Goal: Task Accomplishment & Management: Complete application form

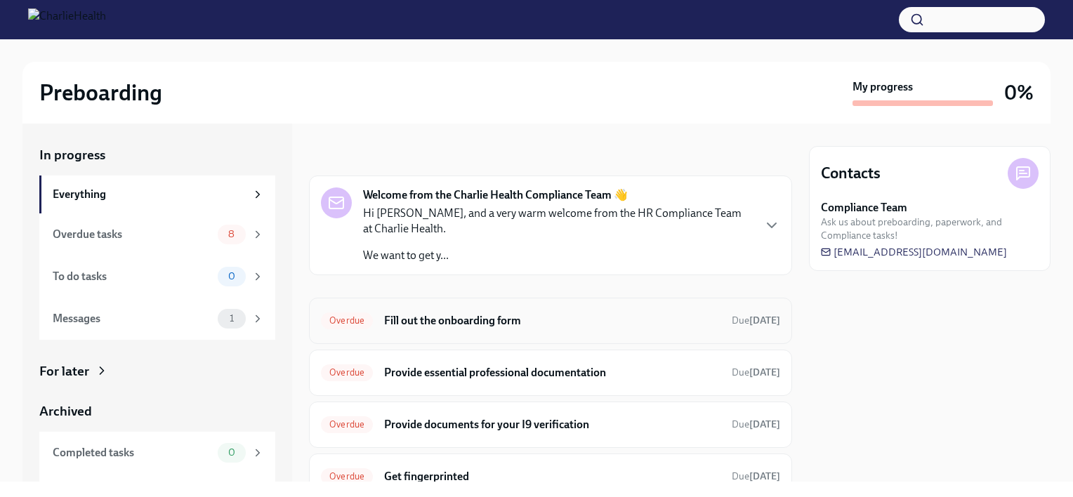
click at [480, 322] on h6 "Fill out the onboarding form" at bounding box center [552, 320] width 336 height 15
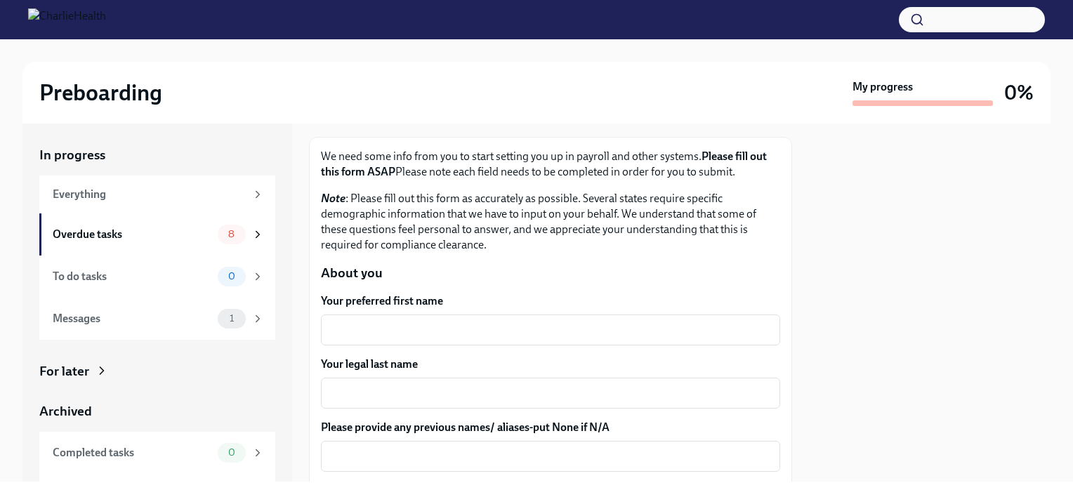
scroll to position [73, 0]
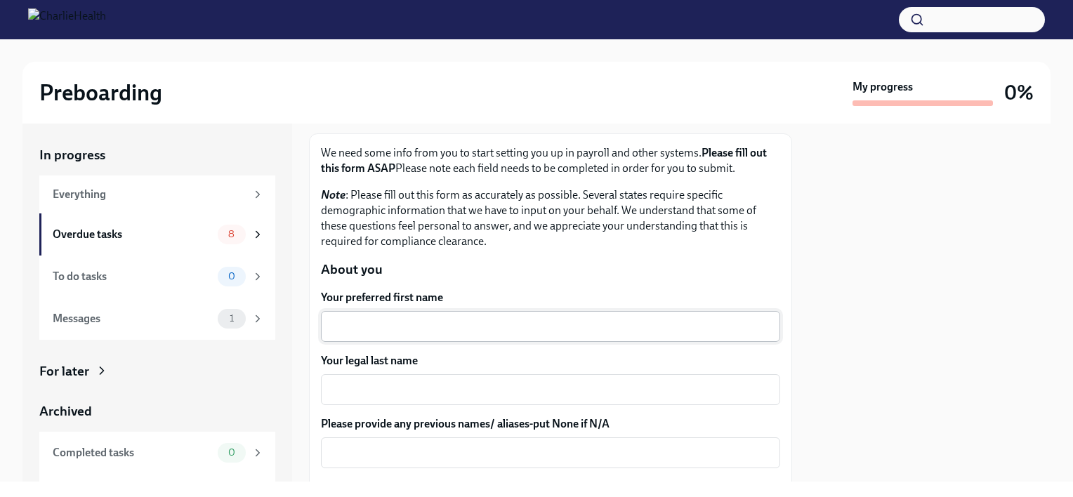
click at [434, 315] on div "x ​" at bounding box center [550, 326] width 459 height 31
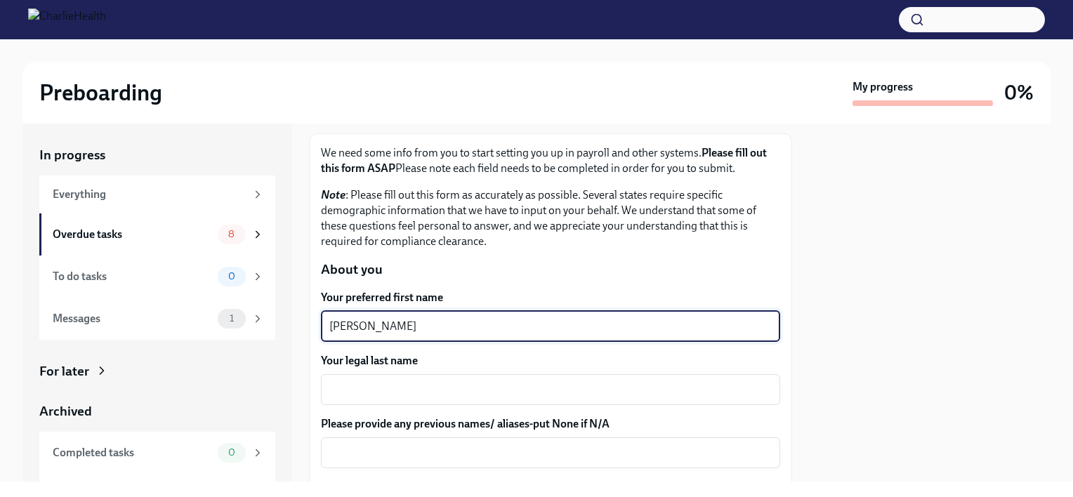
type textarea "[PERSON_NAME]"
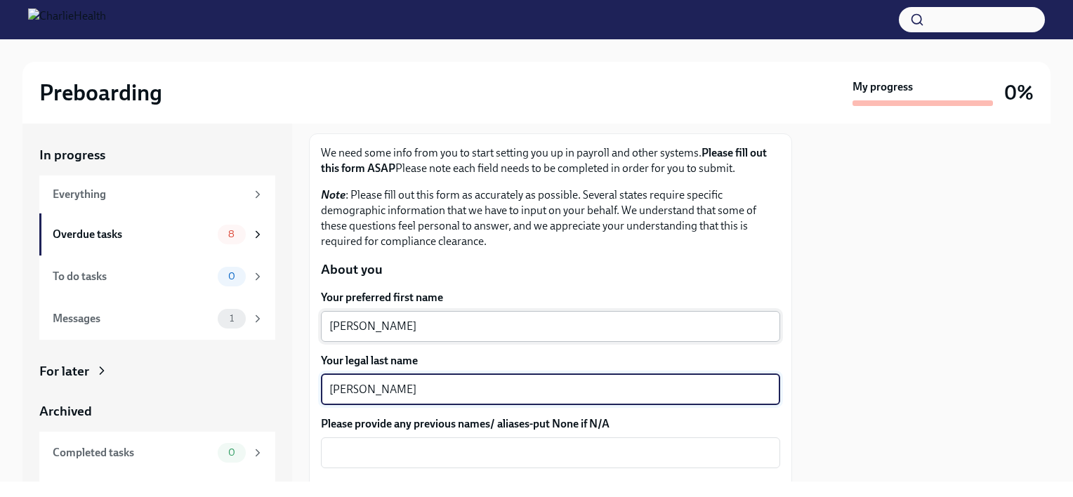
type textarea "[PERSON_NAME]"
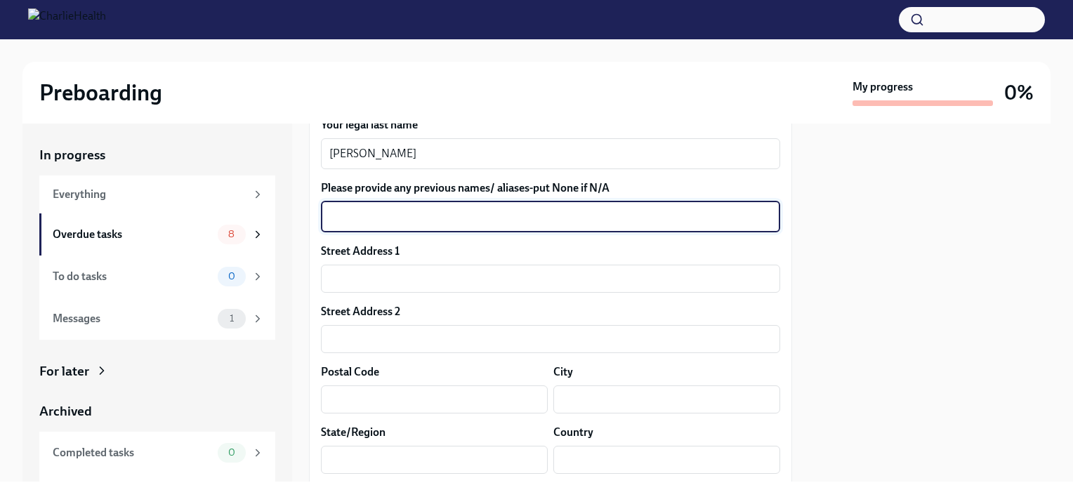
scroll to position [311, 0]
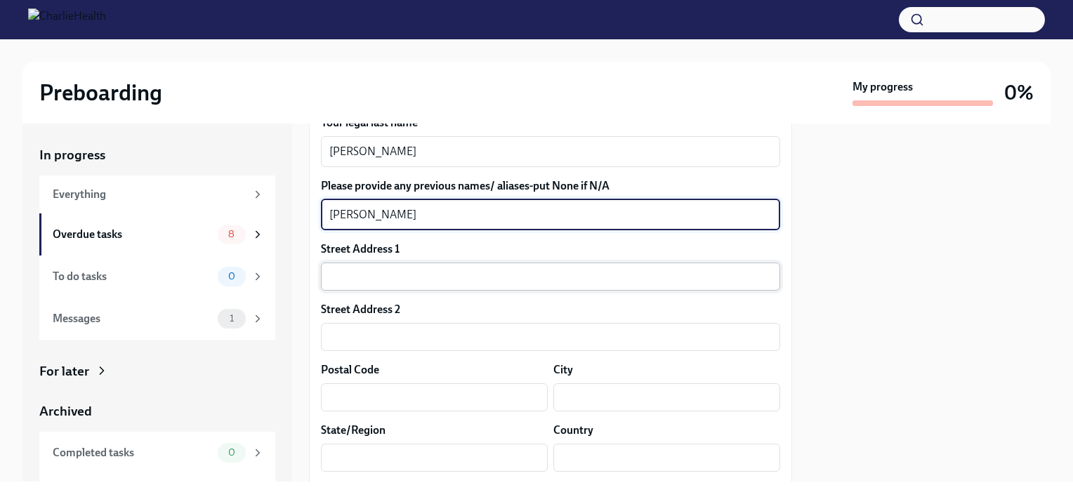
type textarea "[PERSON_NAME]"
click at [410, 267] on input "text" at bounding box center [550, 277] width 459 height 28
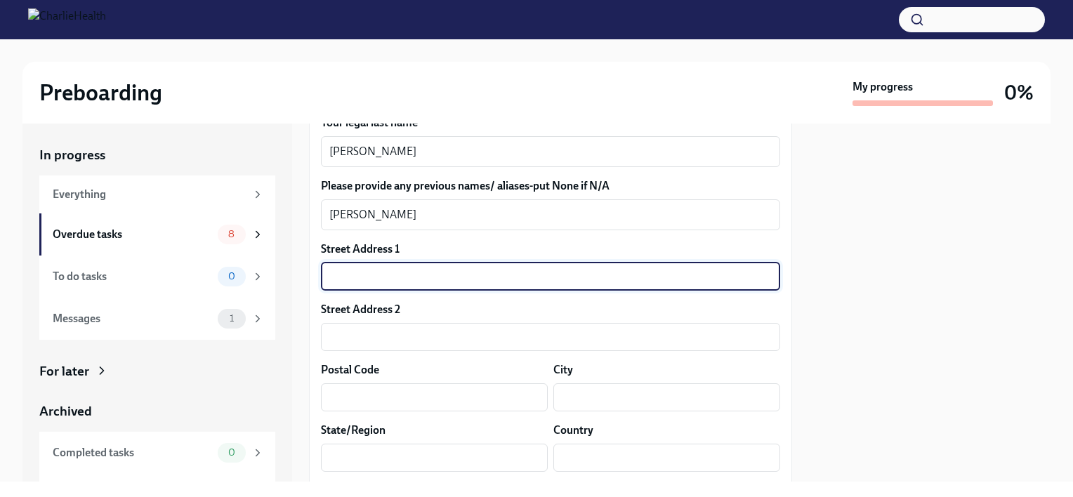
type input "[STREET_ADDRESS]"
type input "Apt C"
type input "80012"
type input "Aurora"
type input "[US_STATE]"
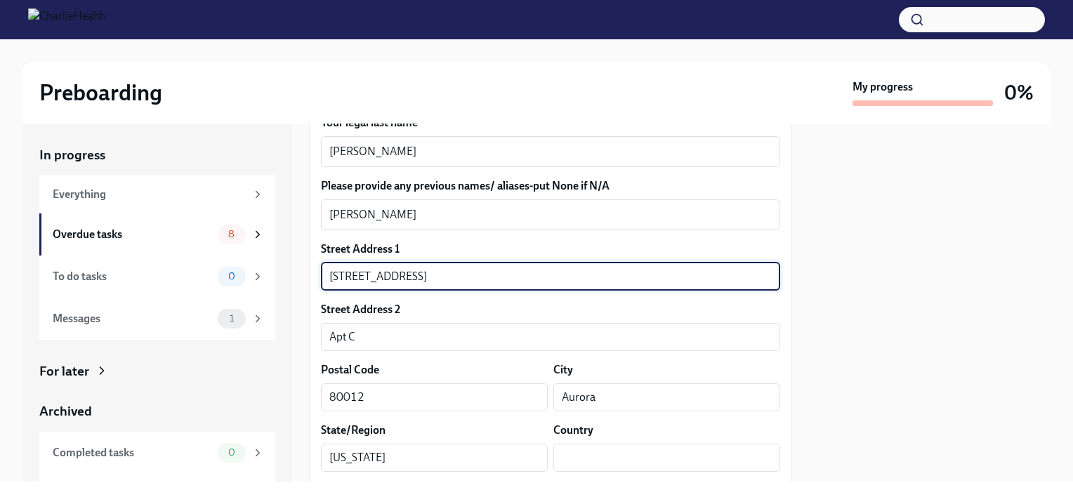
type input "US"
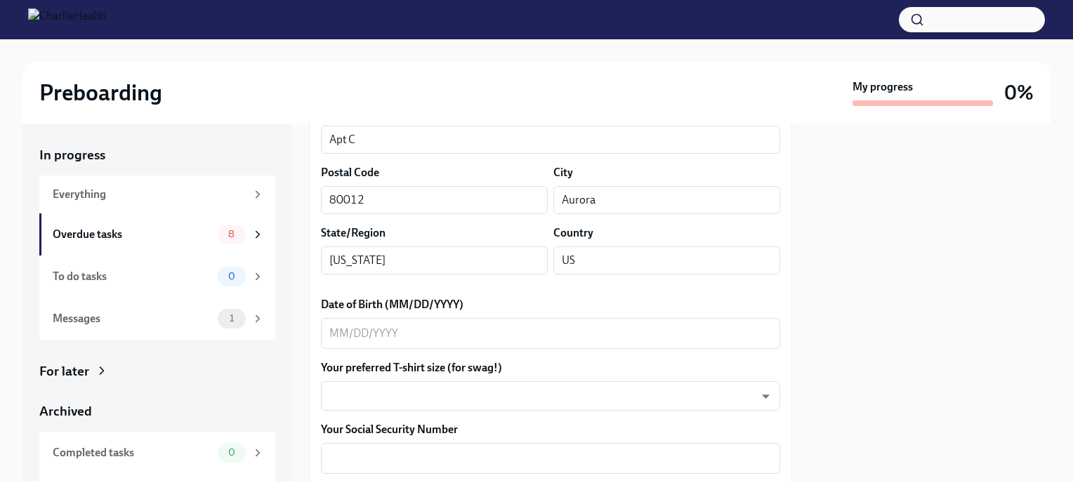
scroll to position [569, 0]
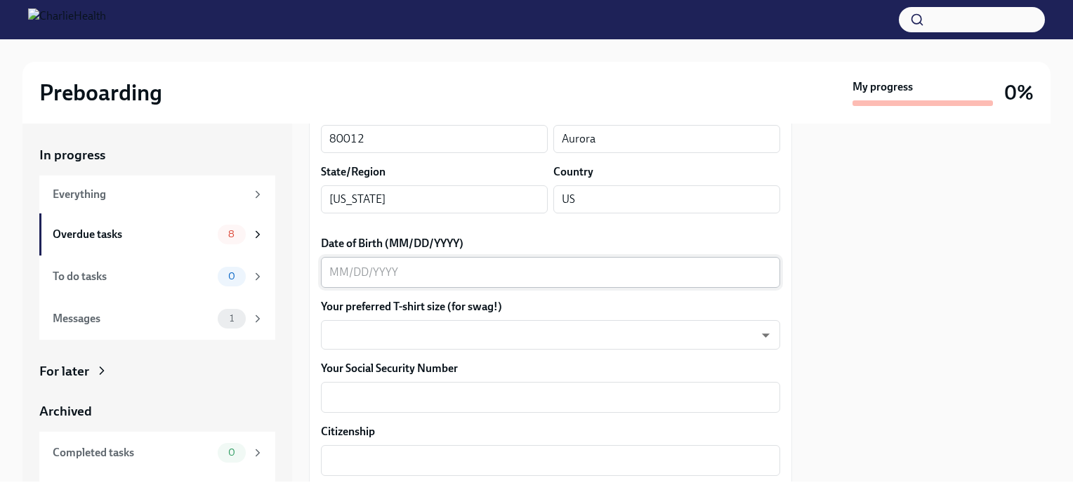
click at [353, 268] on textarea "Date of Birth (MM/DD/YYYY)" at bounding box center [550, 272] width 442 height 17
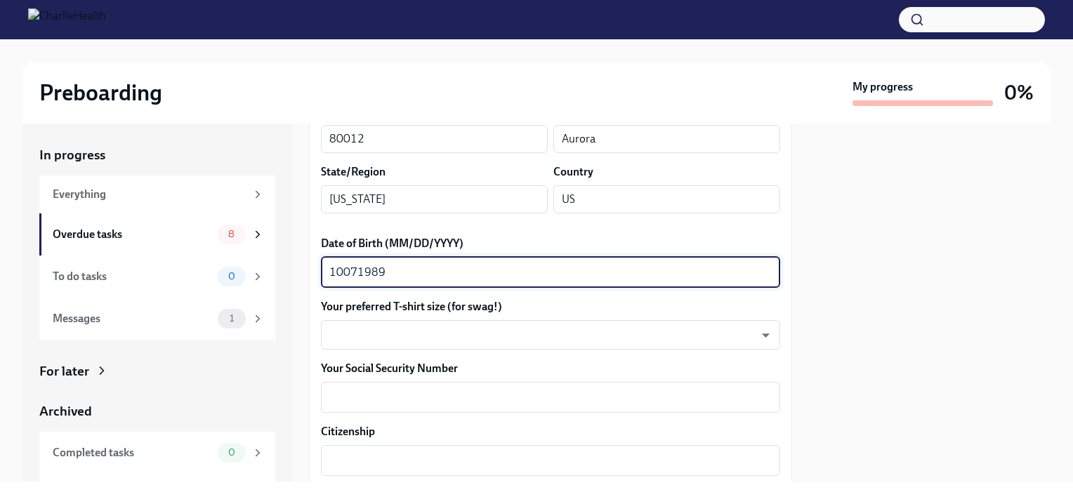
type textarea "10071989"
click at [360, 319] on div "Your preferred T-shirt size (for swag!) ​ ​" at bounding box center [550, 324] width 459 height 51
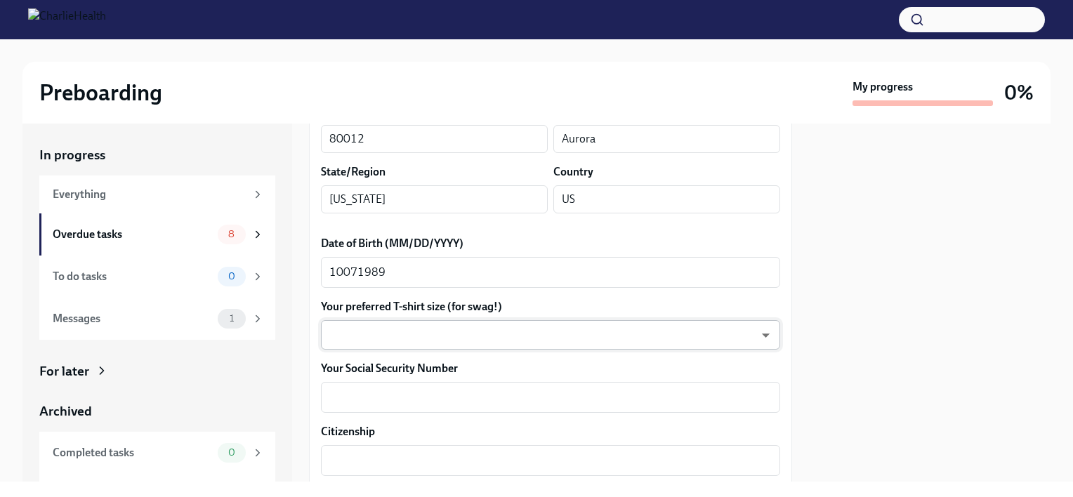
click at [365, 337] on body "Preboarding My progress 0% In progress Everything Overdue tasks 8 To do tasks 0…" at bounding box center [536, 248] width 1073 height 497
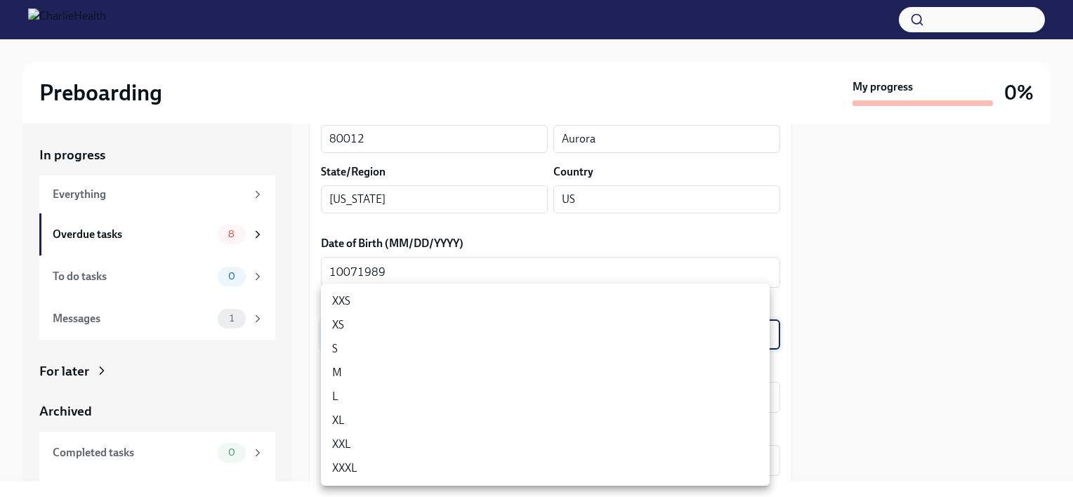
click at [353, 444] on li "XXL" at bounding box center [545, 445] width 449 height 24
type input "ojXKLDMTY"
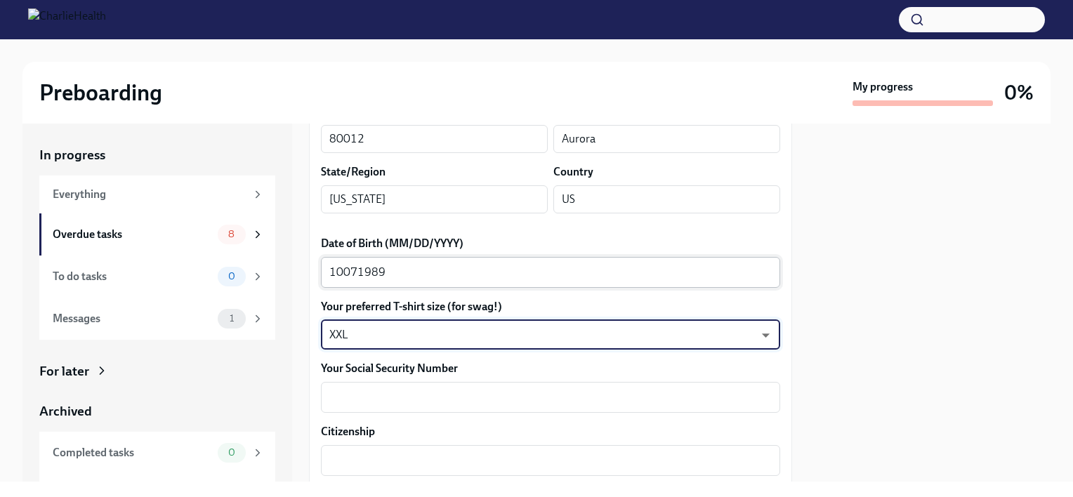
click at [340, 279] on textarea "10071989" at bounding box center [550, 272] width 442 height 17
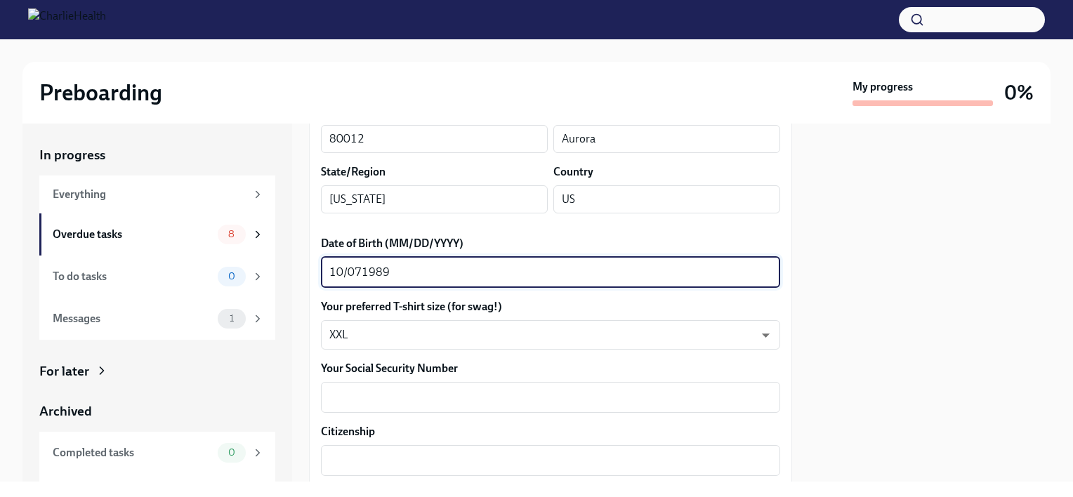
click at [360, 274] on textarea "10/071989" at bounding box center [550, 272] width 442 height 17
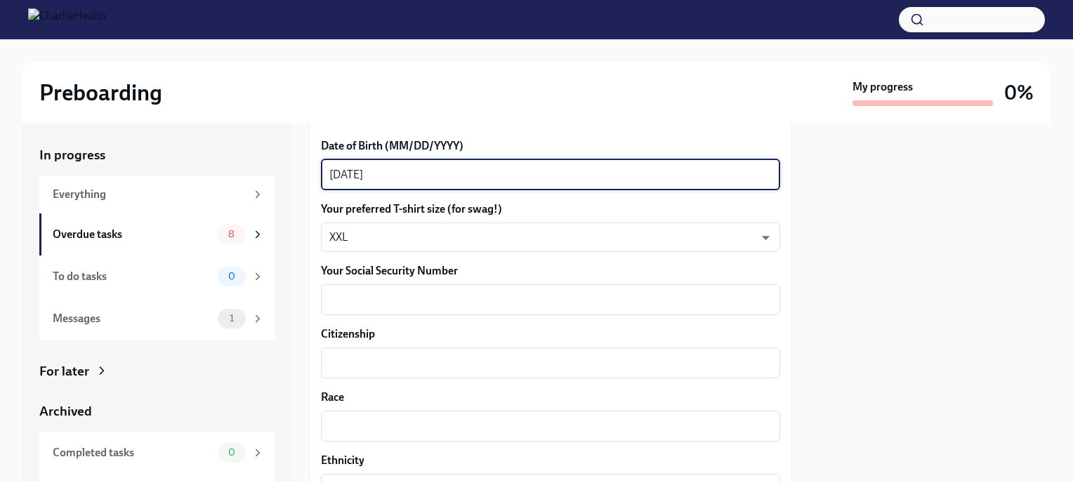
scroll to position [676, 0]
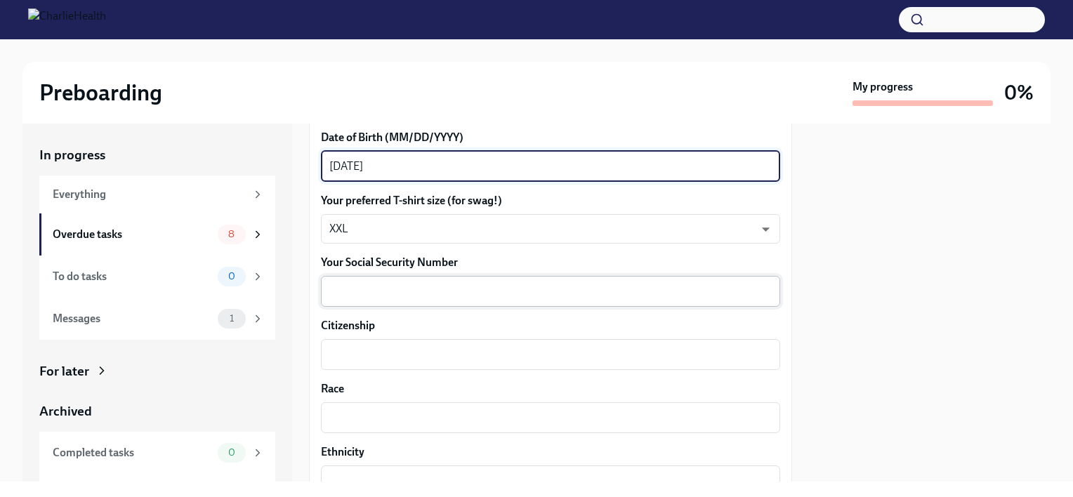
type textarea "[DATE]"
click at [354, 285] on textarea "Your Social Security Number" at bounding box center [550, 291] width 442 height 17
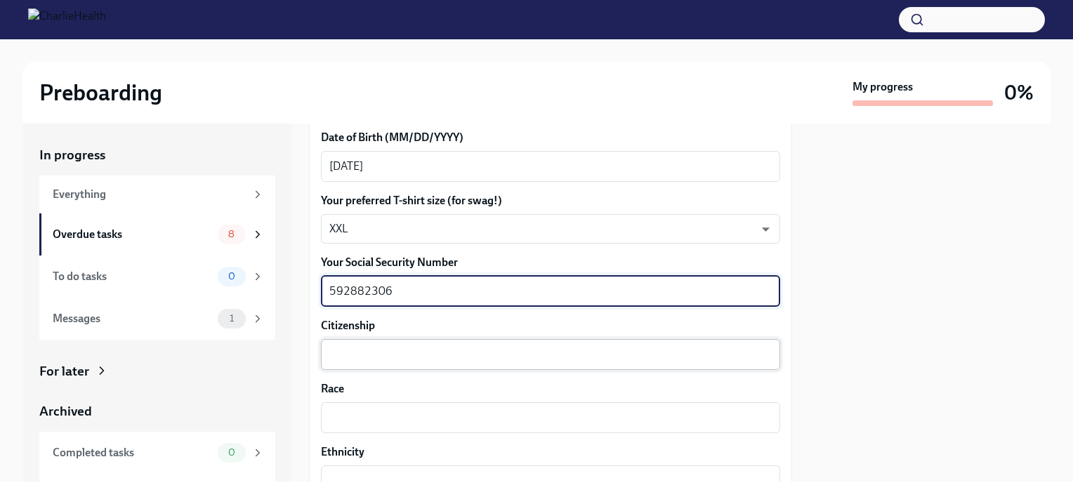
type textarea "592882306"
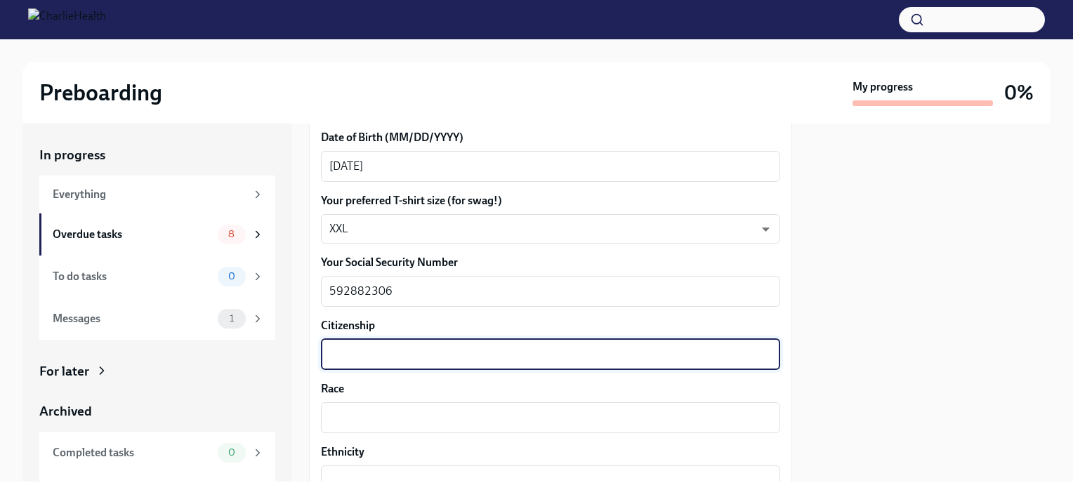
click at [343, 346] on textarea "Citizenship" at bounding box center [550, 354] width 442 height 17
type textarea "[GEOGRAPHIC_DATA]"
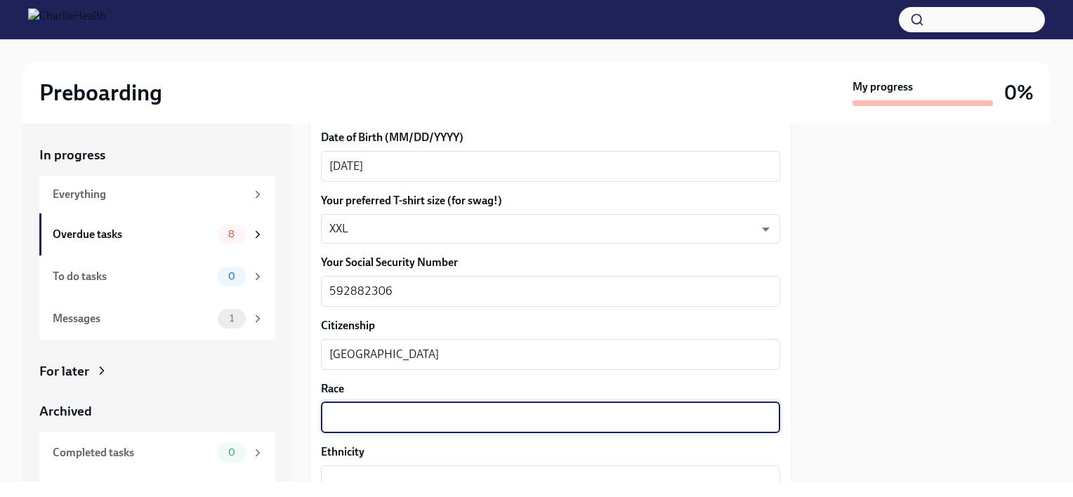
click at [339, 422] on textarea "Race" at bounding box center [550, 417] width 442 height 17
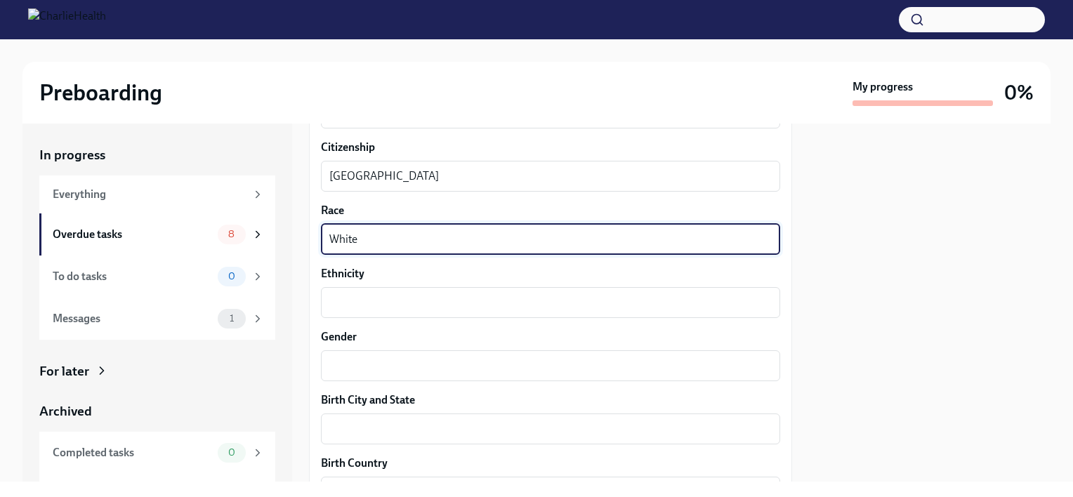
scroll to position [859, 0]
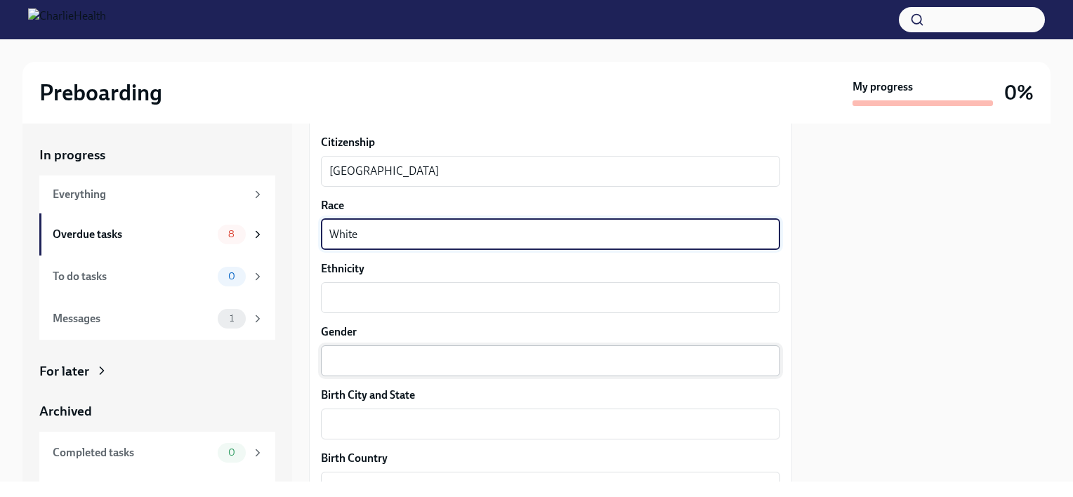
type textarea "White"
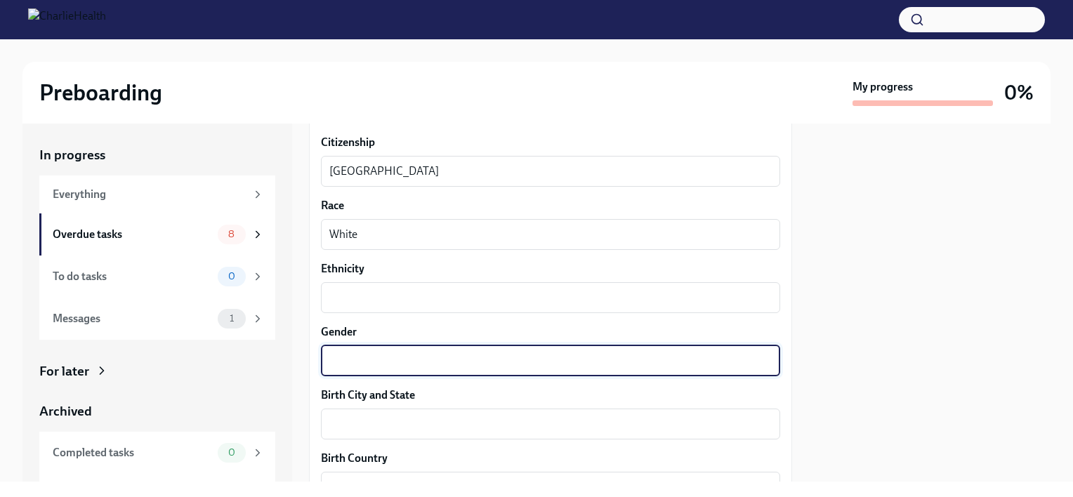
click at [359, 364] on textarea "Gender" at bounding box center [550, 361] width 442 height 17
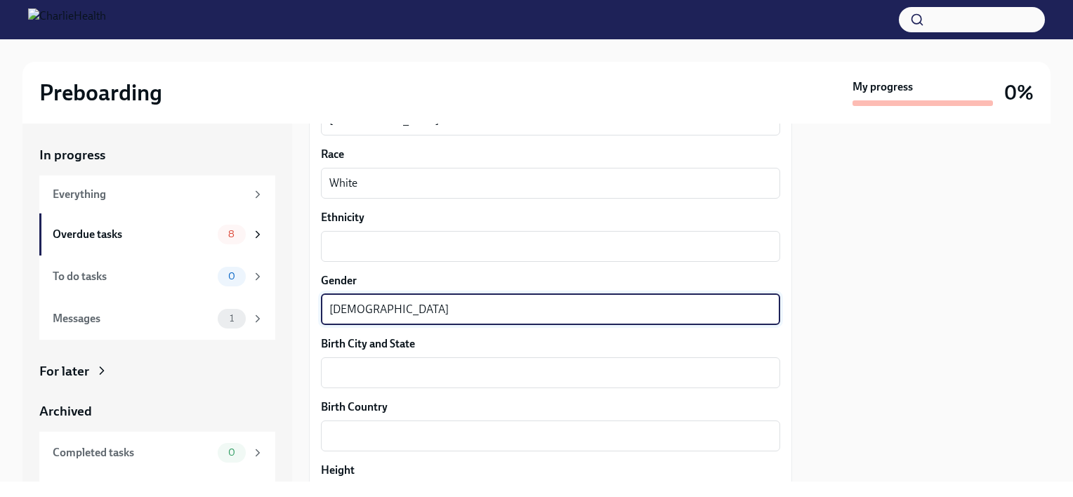
scroll to position [909, 0]
type textarea "[DEMOGRAPHIC_DATA]"
click at [334, 185] on textarea "White" at bounding box center [550, 184] width 442 height 17
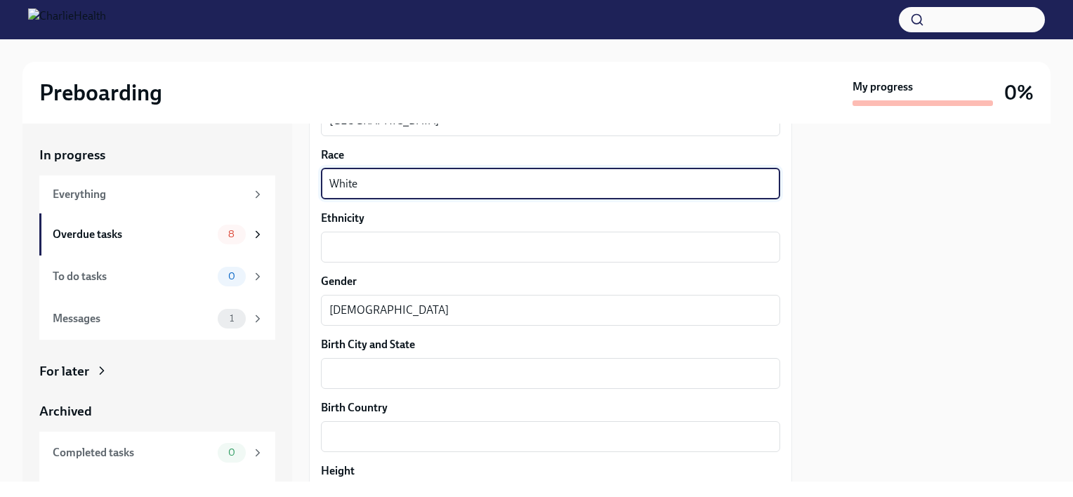
click at [334, 185] on textarea "White" at bounding box center [550, 184] width 442 height 17
click at [354, 378] on textarea "Birth City and State" at bounding box center [550, 373] width 442 height 17
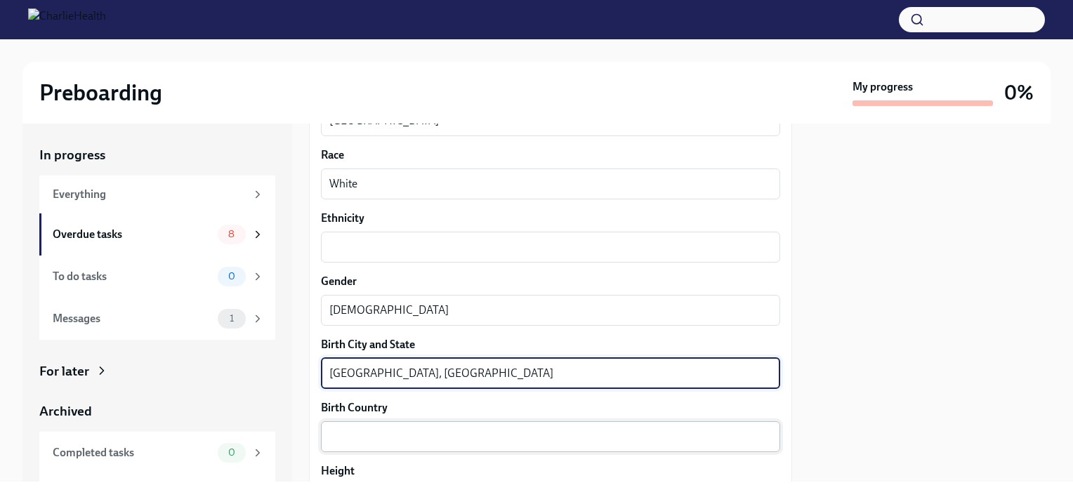
type textarea "[GEOGRAPHIC_DATA], [GEOGRAPHIC_DATA]"
click at [345, 435] on textarea "Birth Country" at bounding box center [550, 436] width 442 height 17
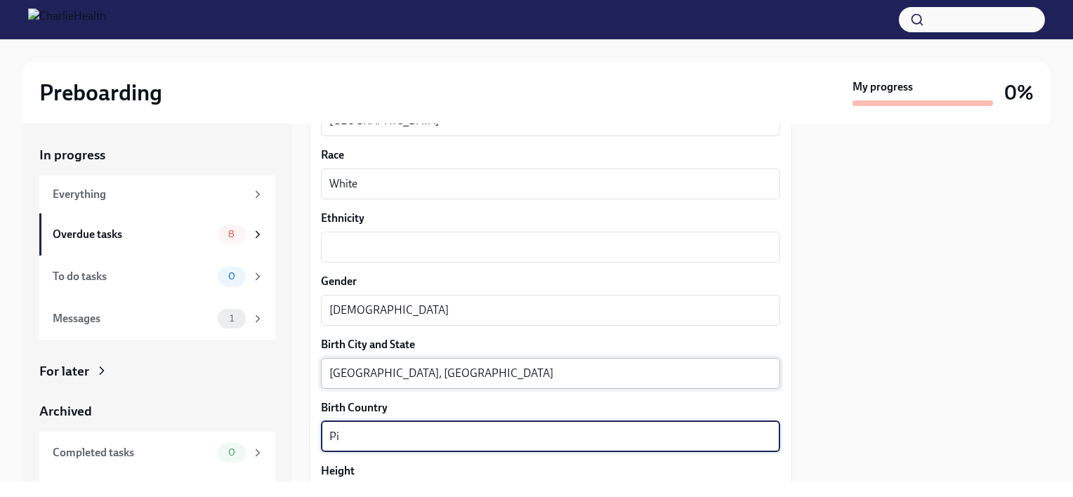
type textarea "P"
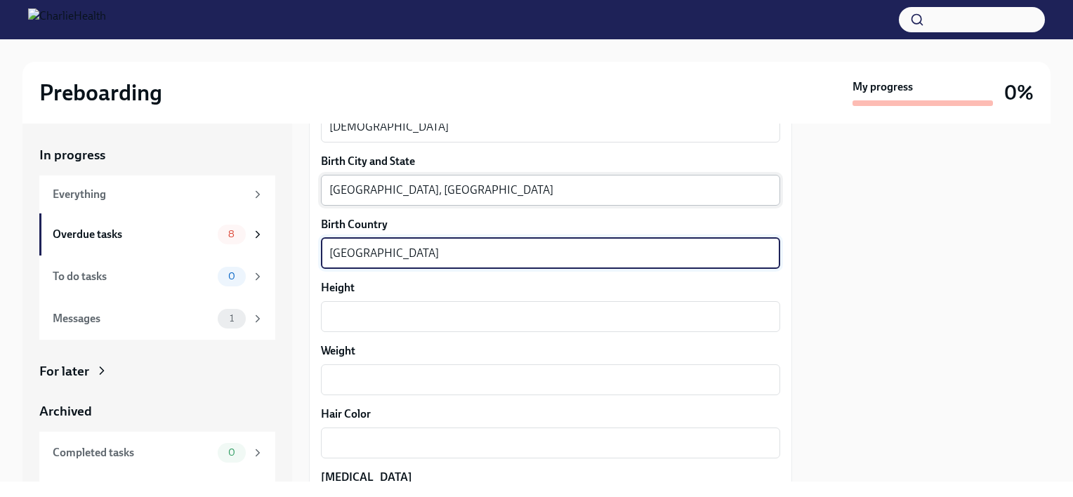
scroll to position [1095, 0]
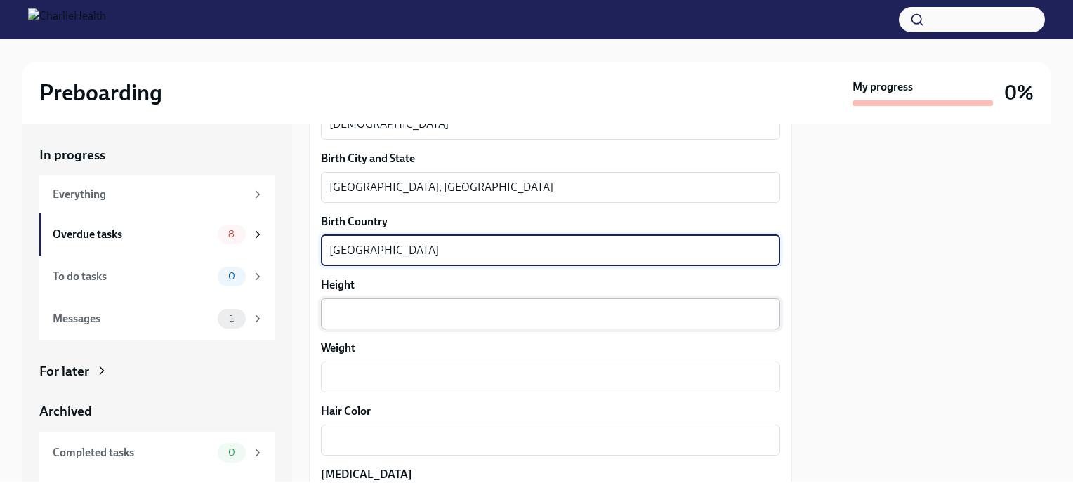
type textarea "[GEOGRAPHIC_DATA]"
click at [366, 309] on textarea "Height" at bounding box center [550, 313] width 442 height 17
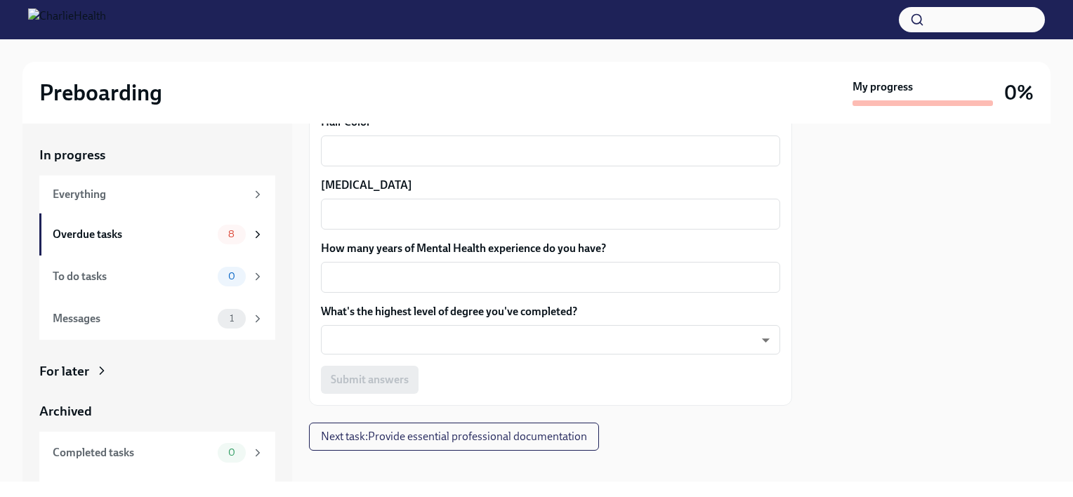
scroll to position [1387, 0]
type textarea "5'10"
click at [436, 279] on textarea "How many years of Mental Health experience do you have?" at bounding box center [550, 275] width 442 height 17
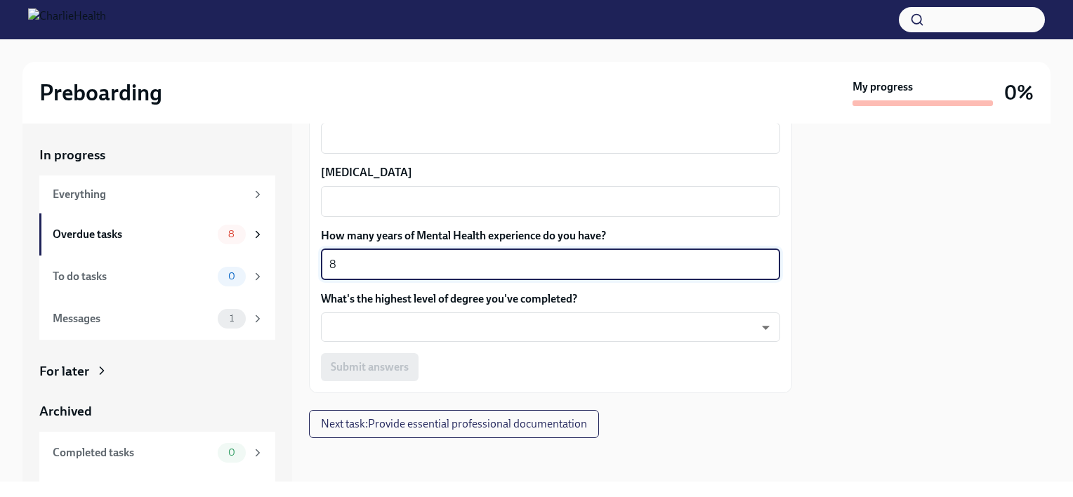
scroll to position [1397, 0]
type textarea "8"
click at [441, 326] on body "Preboarding My progress 0% In progress Everything Overdue tasks 8 To do tasks 0…" at bounding box center [536, 248] width 1073 height 497
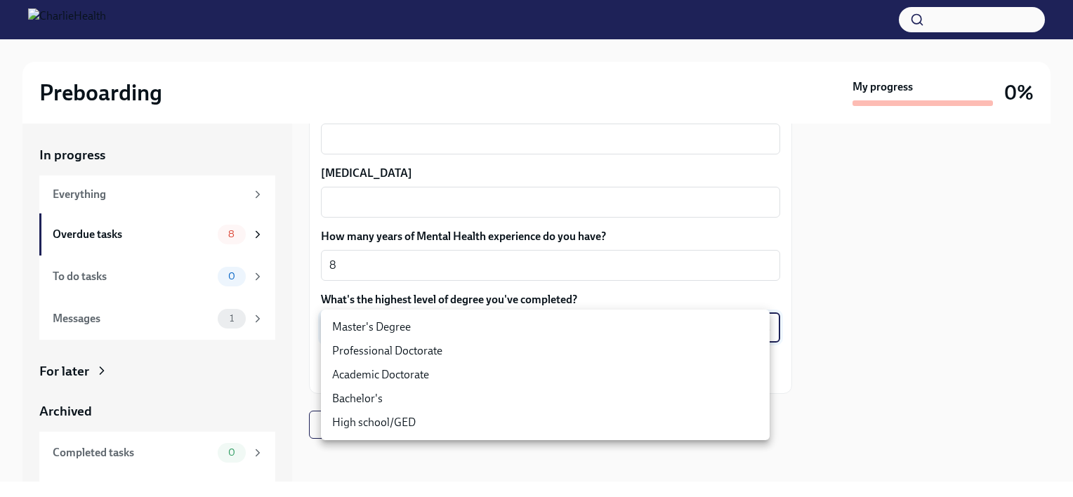
click at [360, 329] on li "Master's Degree" at bounding box center [545, 327] width 449 height 24
type input "2vBr-ghkD"
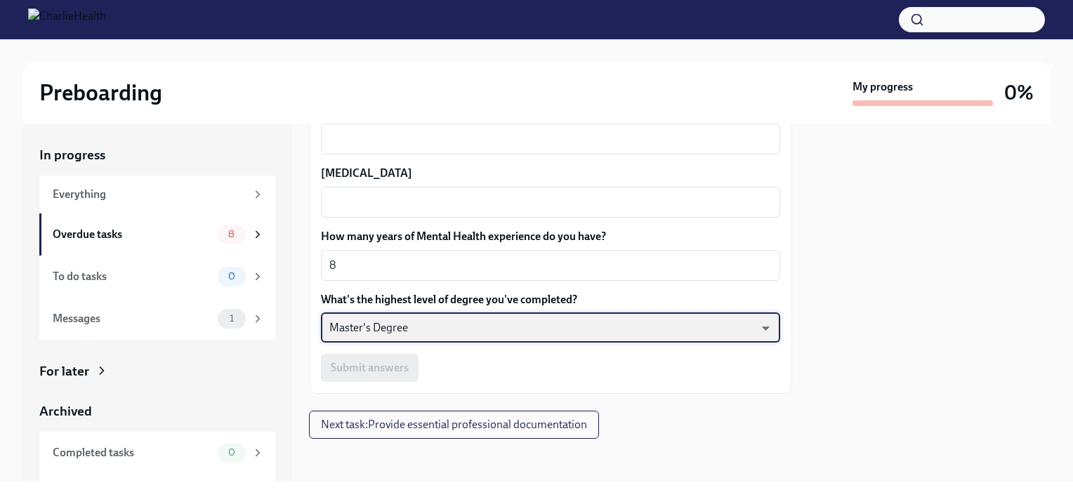
scroll to position [1397, 0]
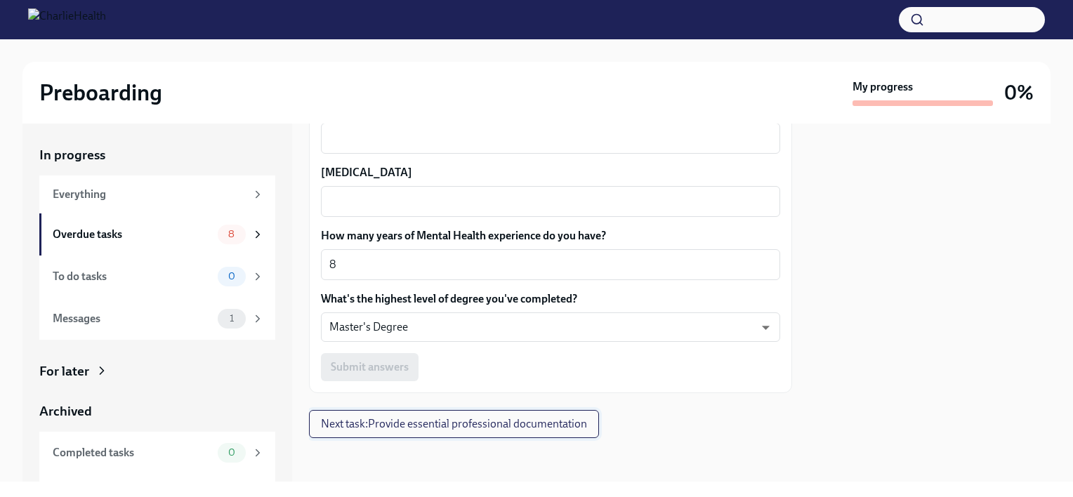
click at [466, 422] on span "Next task : Provide essential professional documentation" at bounding box center [454, 424] width 266 height 14
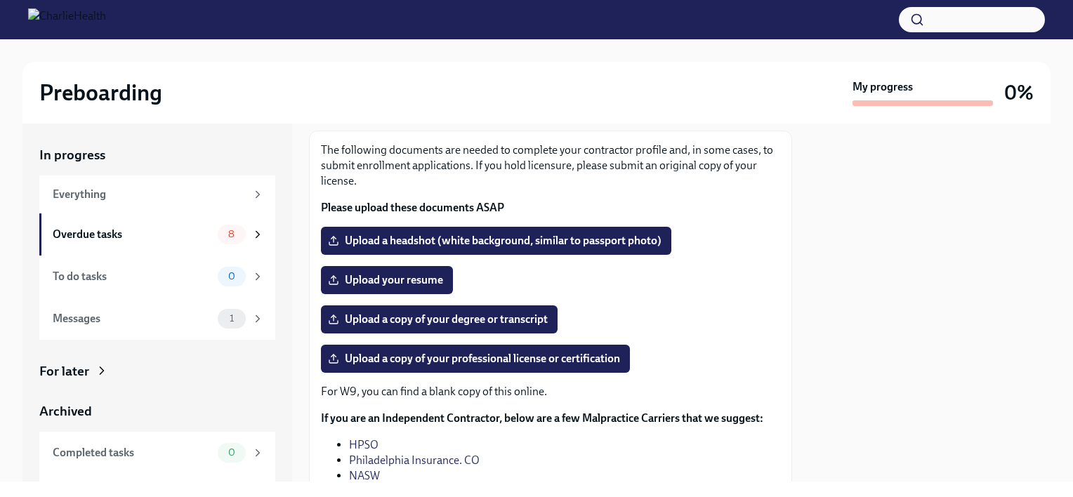
scroll to position [81, 0]
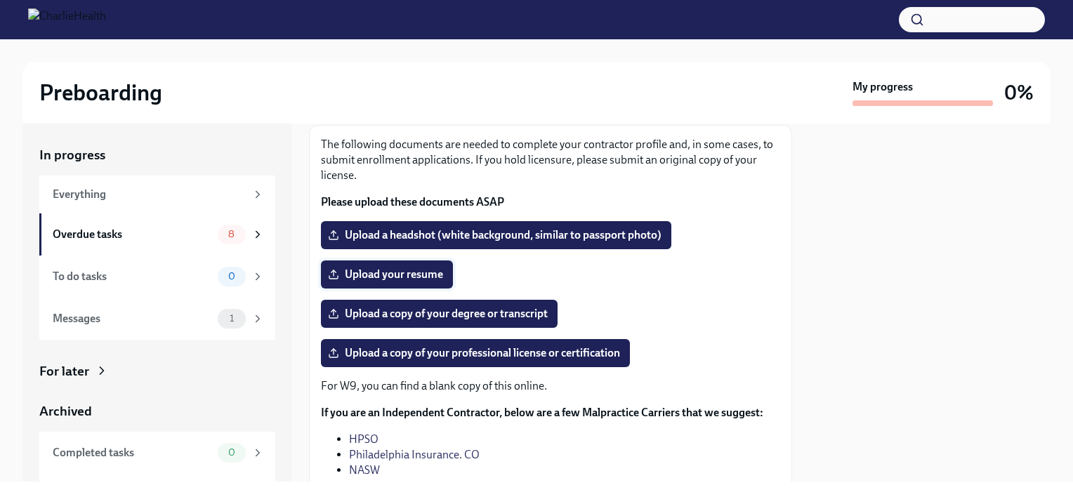
click at [412, 280] on span "Upload your resume" at bounding box center [387, 275] width 112 height 14
click at [0, 0] on input "Upload your resume" at bounding box center [0, 0] width 0 height 0
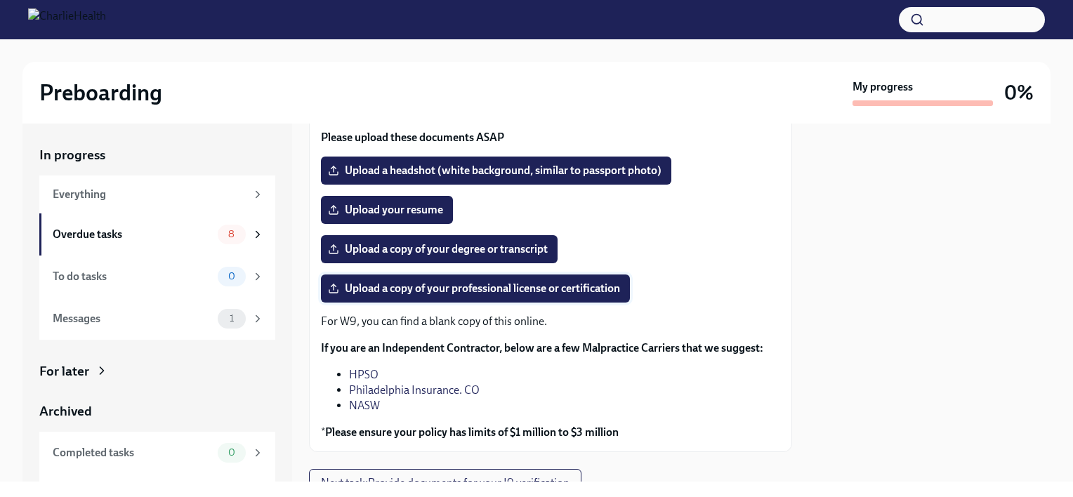
scroll to position [160, 0]
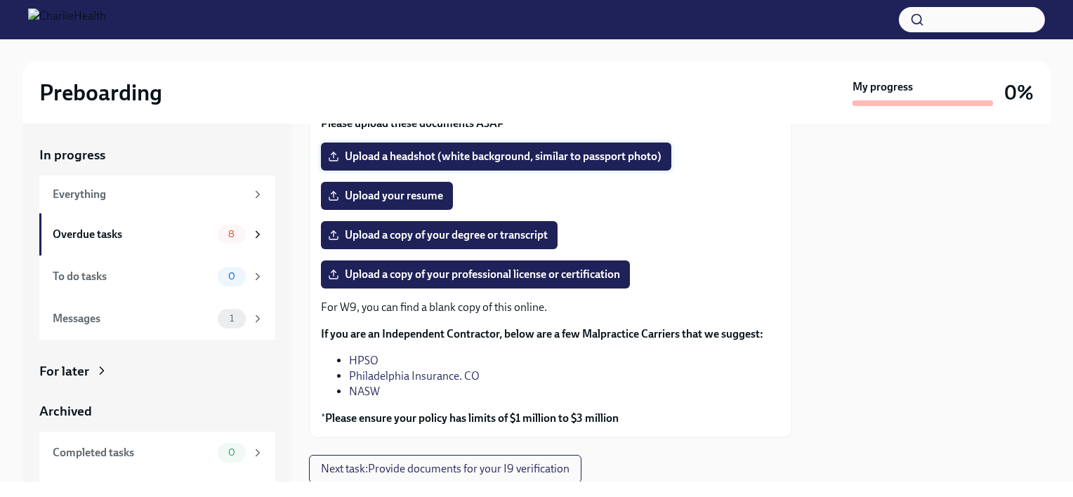
click at [531, 153] on span "Upload a headshot (white background, similar to passport photo)" at bounding box center [496, 157] width 331 height 14
click at [0, 0] on input "Upload a headshot (white background, similar to passport photo)" at bounding box center [0, 0] width 0 height 0
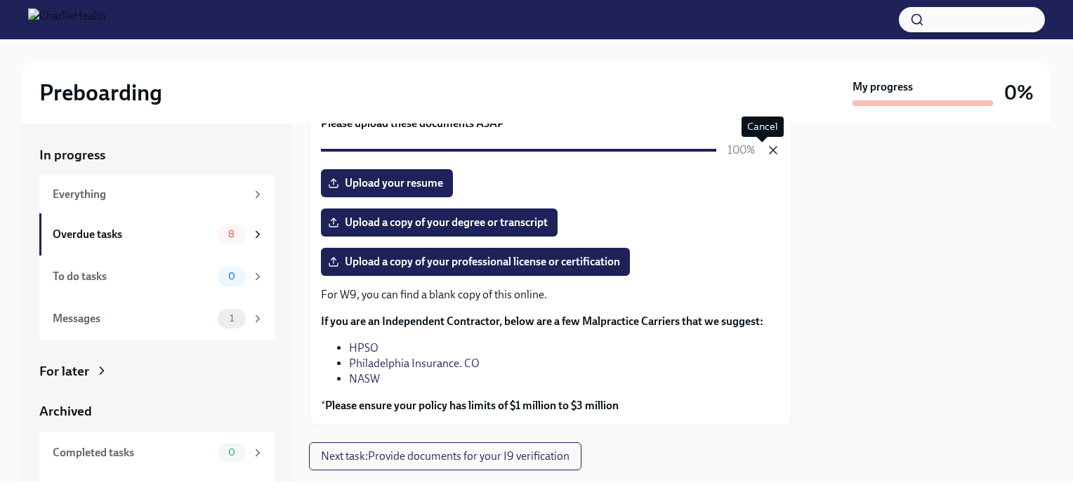
click at [766, 150] on icon "button" at bounding box center [773, 150] width 14 height 14
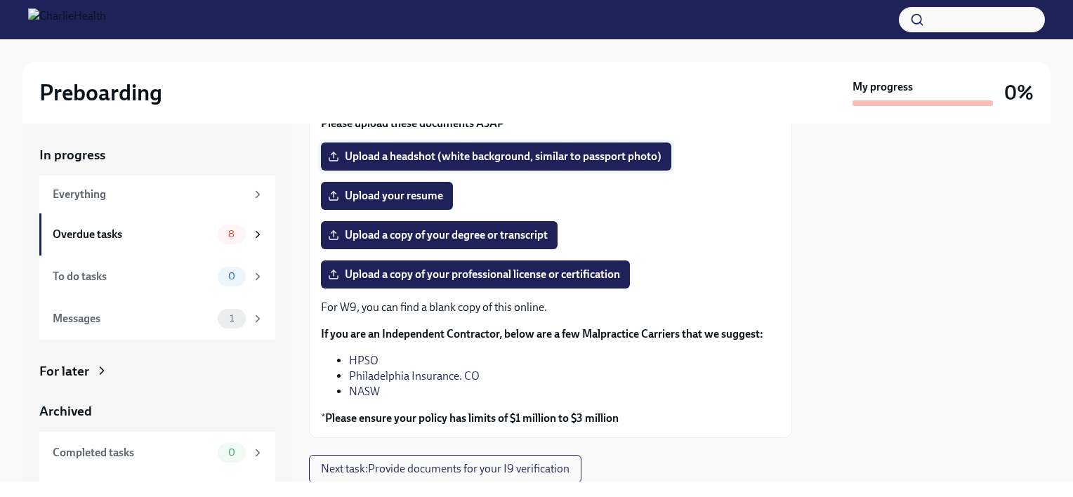
click at [576, 157] on span "Upload a headshot (white background, similar to passport photo)" at bounding box center [496, 157] width 331 height 14
click at [0, 0] on input "Upload a headshot (white background, similar to passport photo)" at bounding box center [0, 0] width 0 height 0
click at [429, 163] on label "Upload a headshot (white background, similar to passport photo)" at bounding box center [496, 157] width 350 height 28
click at [0, 0] on input "Upload a headshot (white background, similar to passport photo)" at bounding box center [0, 0] width 0 height 0
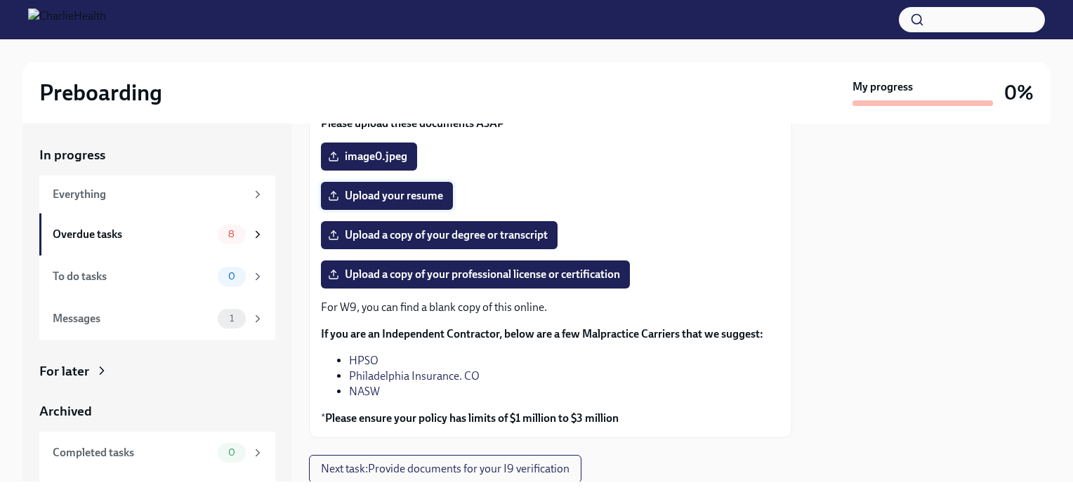
click at [371, 196] on span "Upload your resume" at bounding box center [387, 196] width 112 height 14
click at [0, 0] on input "Upload your resume" at bounding box center [0, 0] width 0 height 0
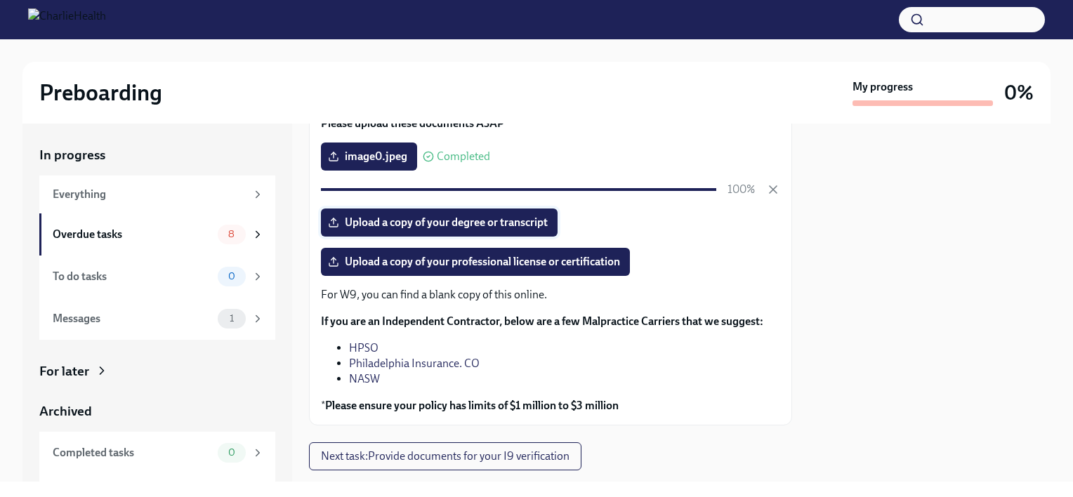
click at [423, 220] on span "Upload a copy of your degree or transcript" at bounding box center [439, 223] width 217 height 14
click at [0, 0] on input "Upload a copy of your degree or transcript" at bounding box center [0, 0] width 0 height 0
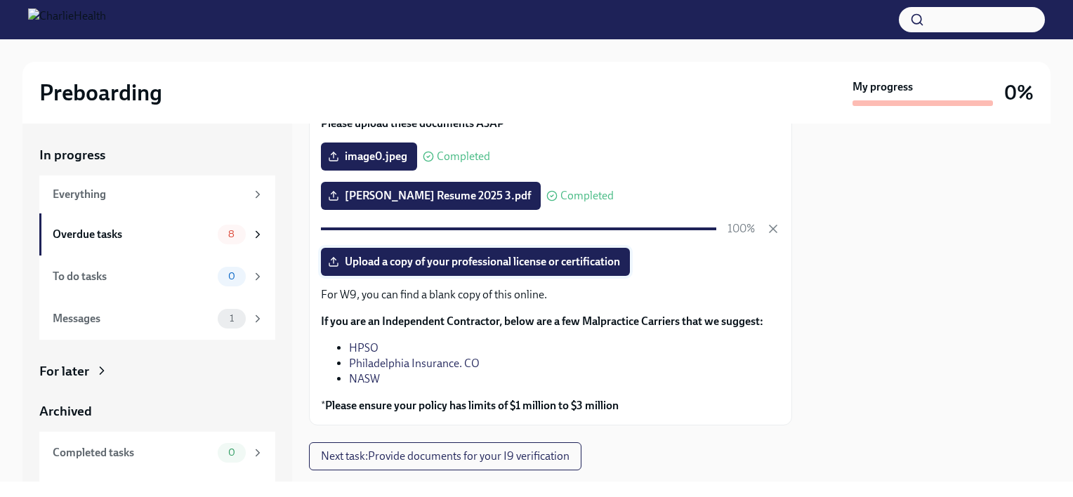
click at [427, 261] on span "Upload a copy of your professional license or certification" at bounding box center [475, 262] width 289 height 14
click at [0, 0] on input "Upload a copy of your professional license or certification" at bounding box center [0, 0] width 0 height 0
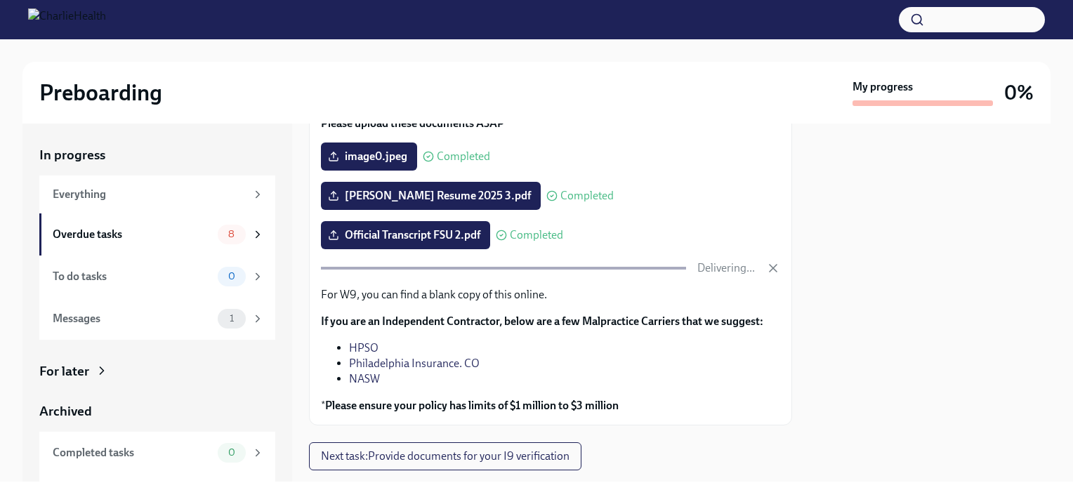
scroll to position [193, 0]
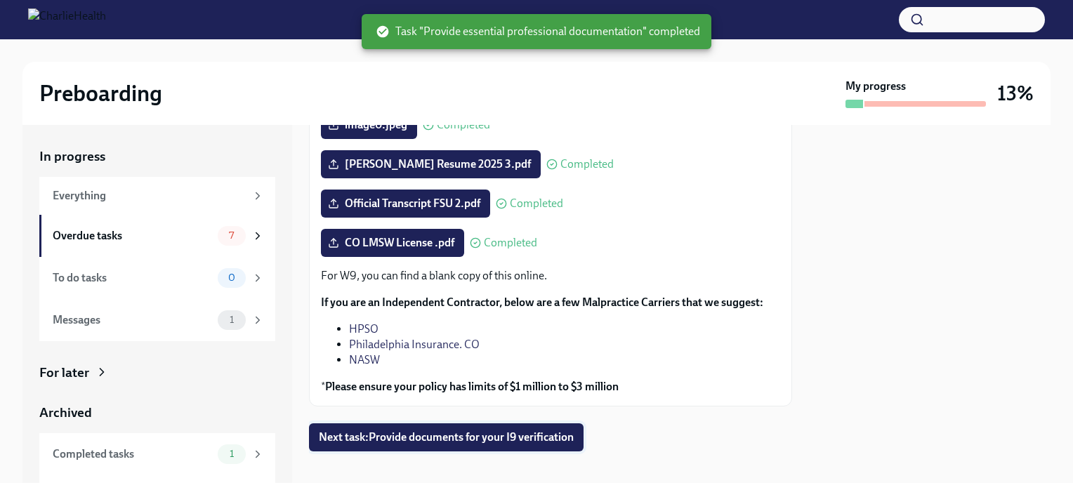
click at [527, 438] on span "Next task : Provide documents for your I9 verification" at bounding box center [446, 437] width 255 height 14
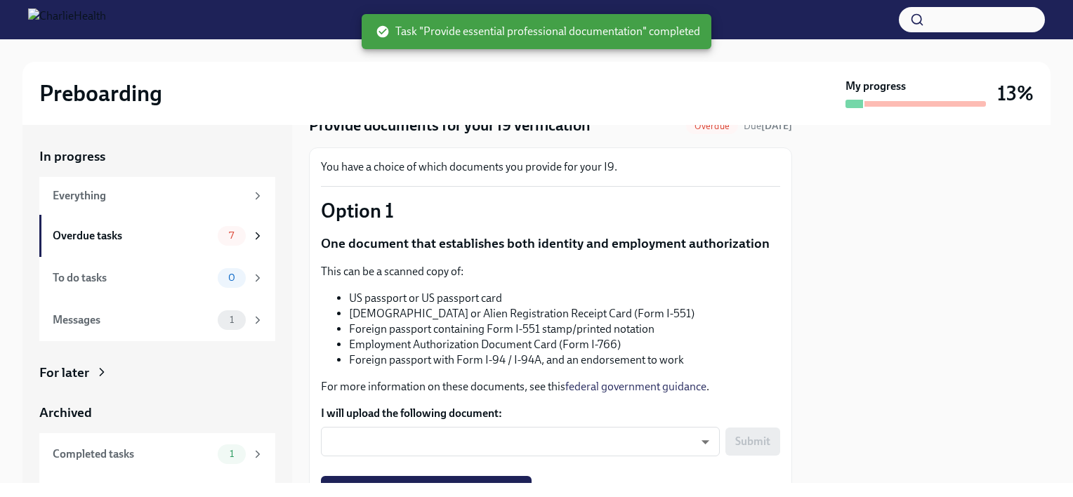
scroll to position [67, 0]
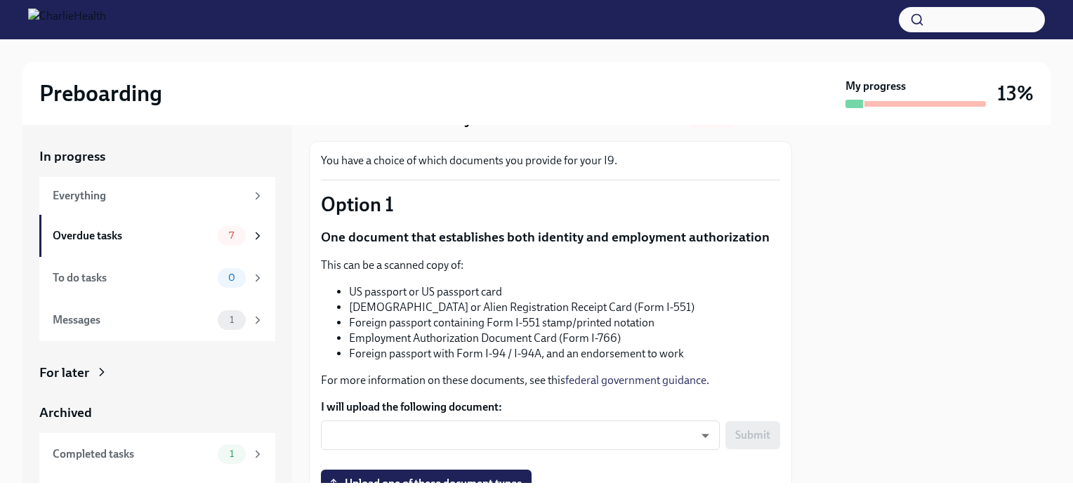
click at [527, 438] on body "Preboarding My progress 13% In progress Everything Overdue tasks 7 To do tasks …" at bounding box center [536, 248] width 1073 height 497
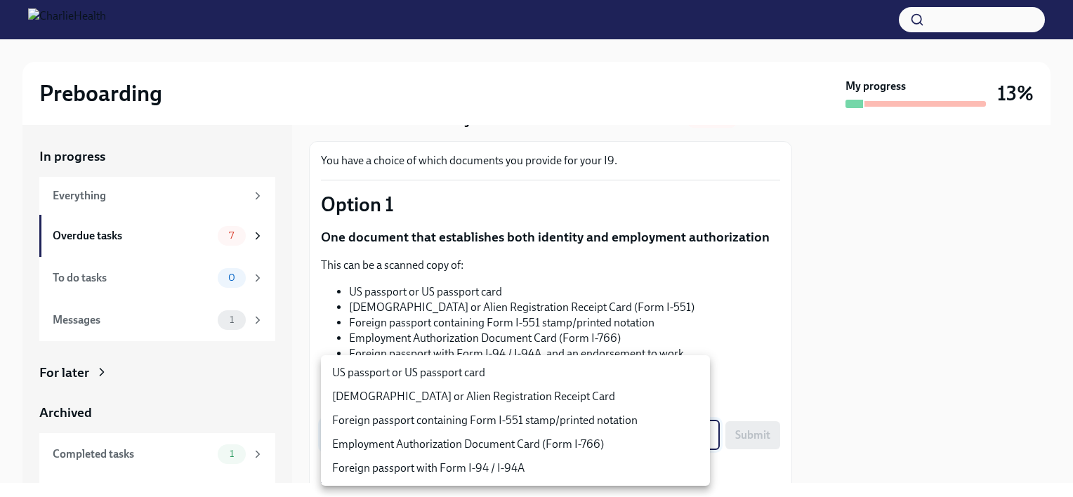
click at [733, 315] on div at bounding box center [536, 248] width 1073 height 497
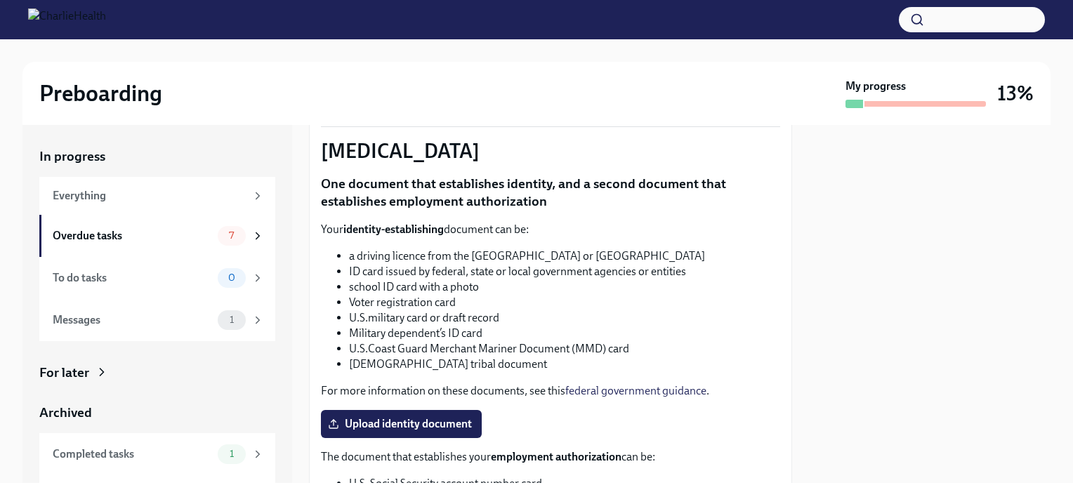
scroll to position [459, 0]
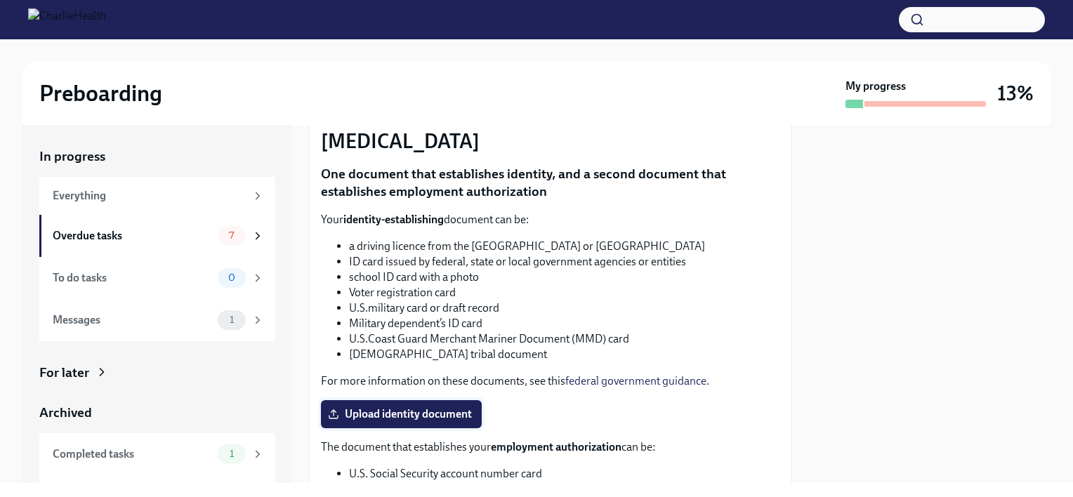
click at [409, 408] on span "Upload identity document" at bounding box center [401, 414] width 141 height 14
click at [0, 0] on input "Upload identity document" at bounding box center [0, 0] width 0 height 0
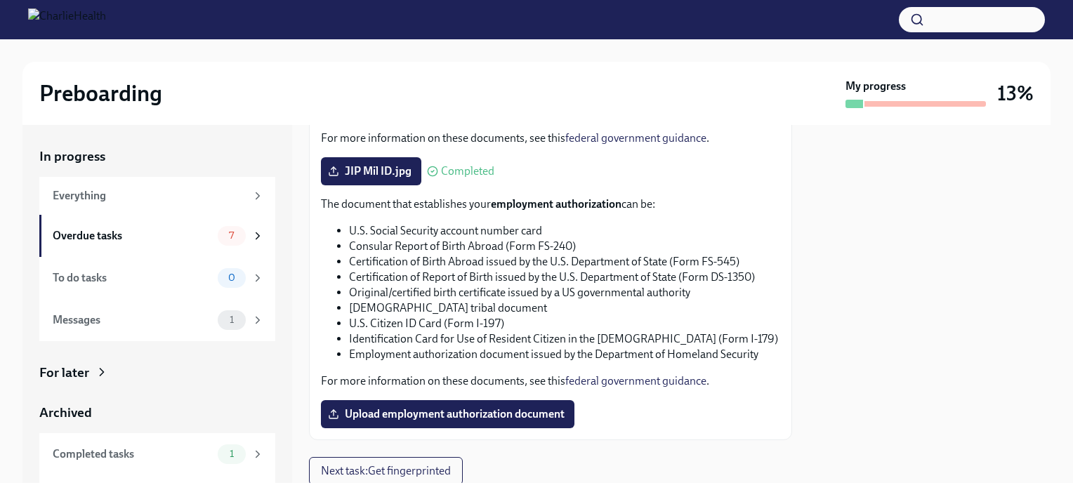
scroll to position [748, 0]
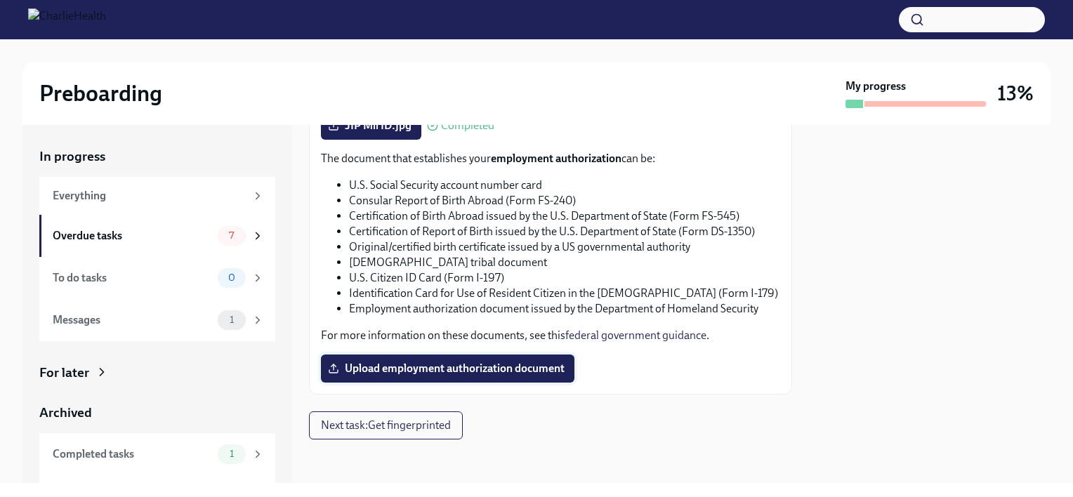
click at [463, 358] on label "Upload employment authorization document" at bounding box center [447, 369] width 253 height 28
click at [0, 0] on input "Upload employment authorization document" at bounding box center [0, 0] width 0 height 0
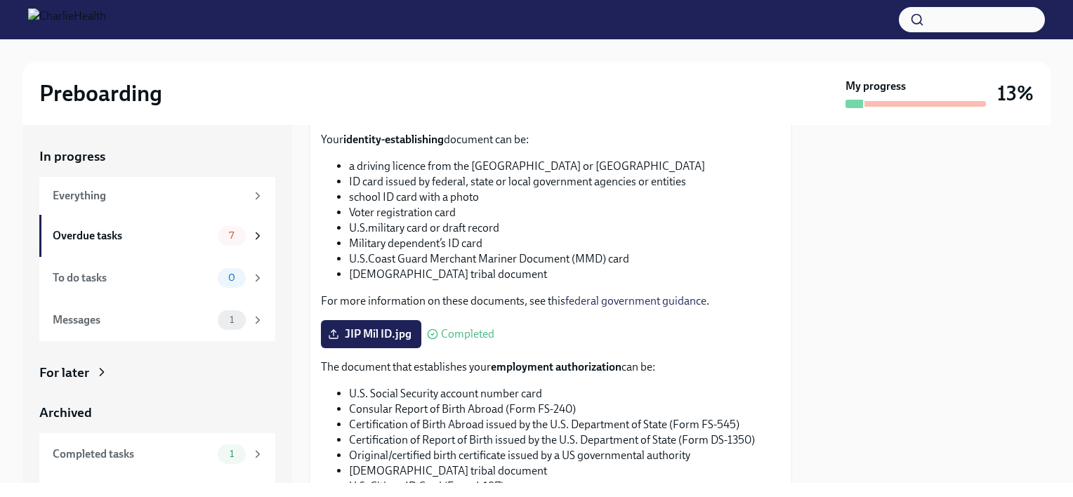
scroll to position [536, 0]
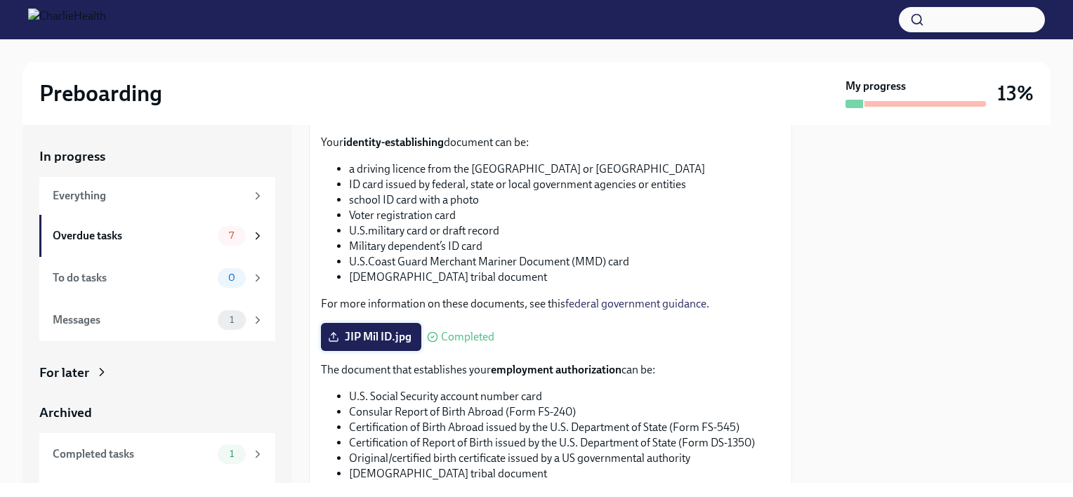
click at [386, 345] on label "JIP Mil ID.jpg" at bounding box center [371, 337] width 100 height 28
click at [0, 0] on input "JIP Mil ID.jpg" at bounding box center [0, 0] width 0 height 0
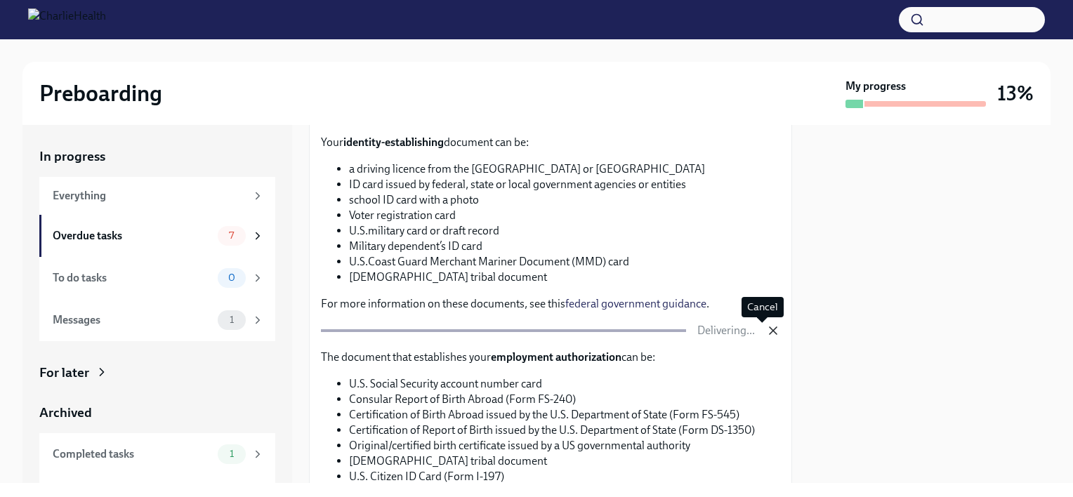
click at [766, 332] on icon "button" at bounding box center [773, 331] width 14 height 14
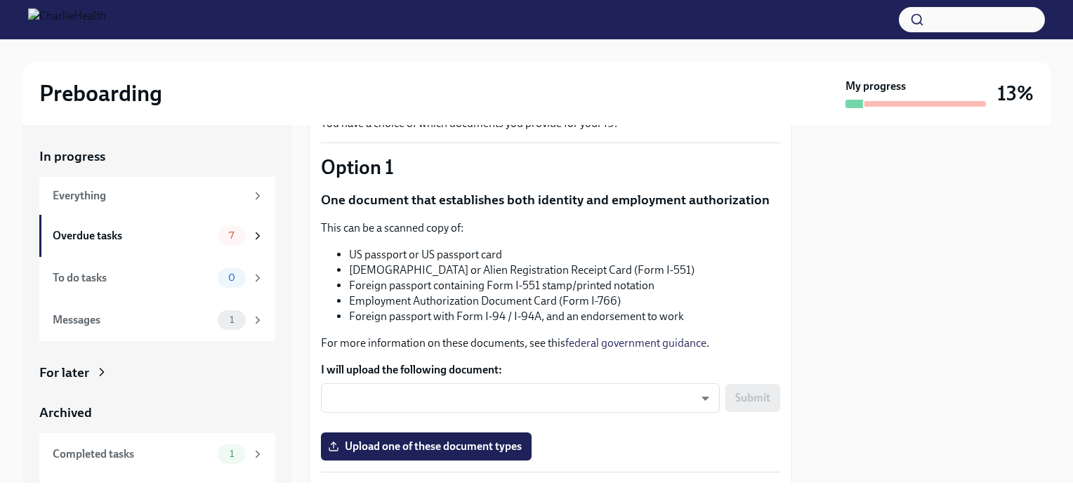
scroll to position [105, 0]
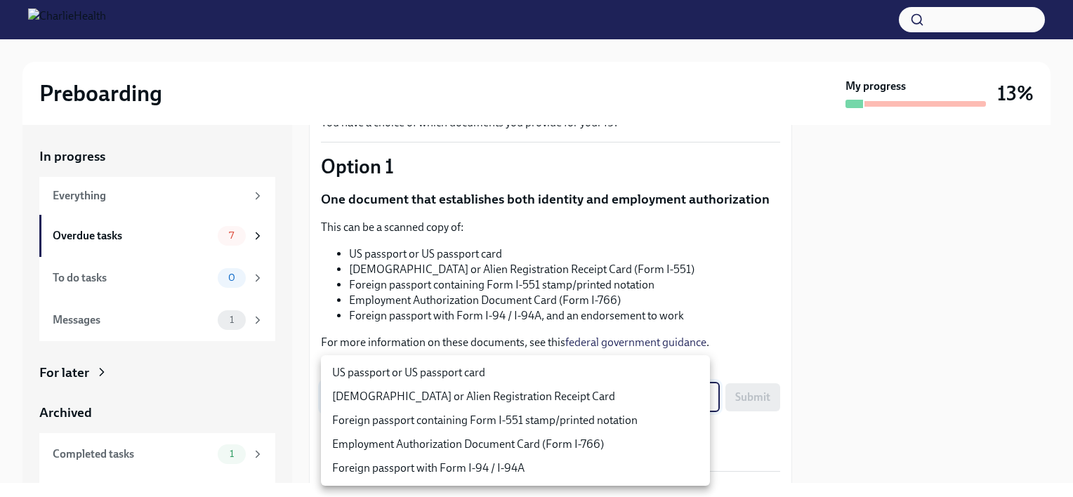
click at [391, 403] on body "Preboarding My progress 13% In progress Everything Overdue tasks 7 To do tasks …" at bounding box center [536, 248] width 1073 height 497
click at [381, 381] on li "US passport or US passport card" at bounding box center [515, 373] width 389 height 24
type input "KnYOjnC8x"
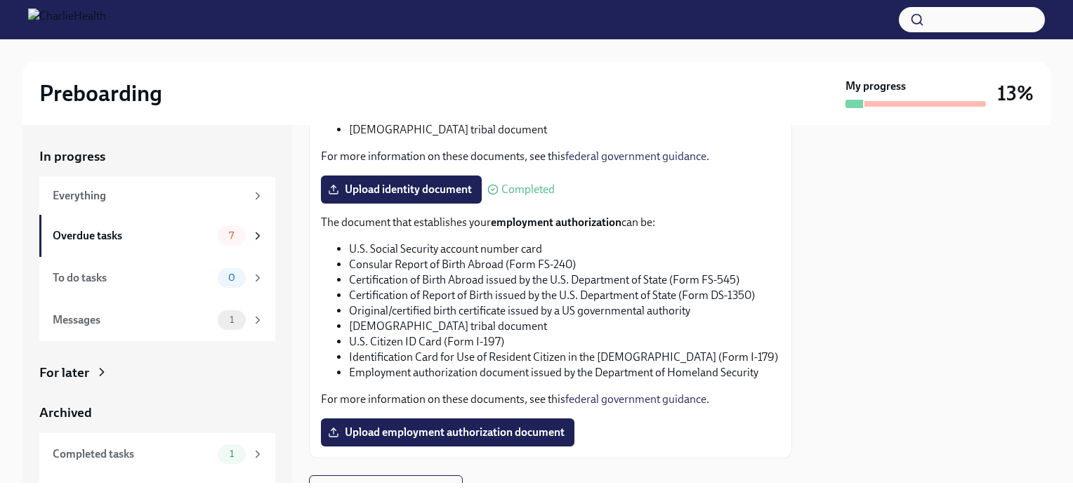
scroll to position [748, 0]
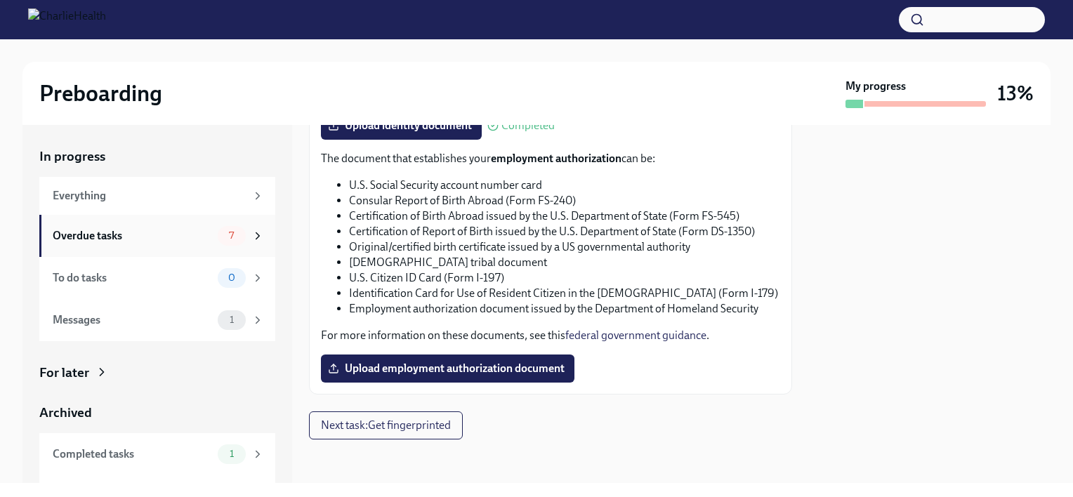
click at [239, 238] on div "7" at bounding box center [241, 236] width 46 height 20
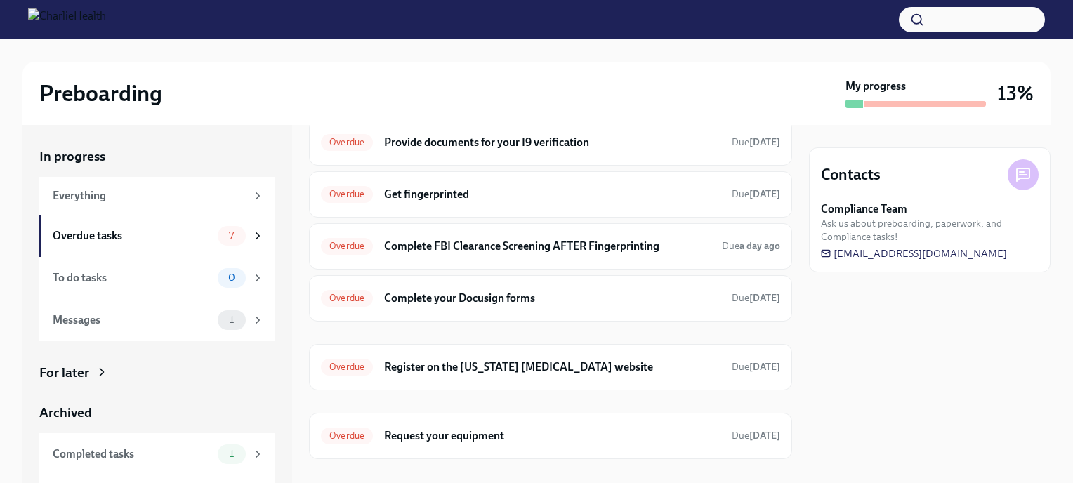
scroll to position [128, 0]
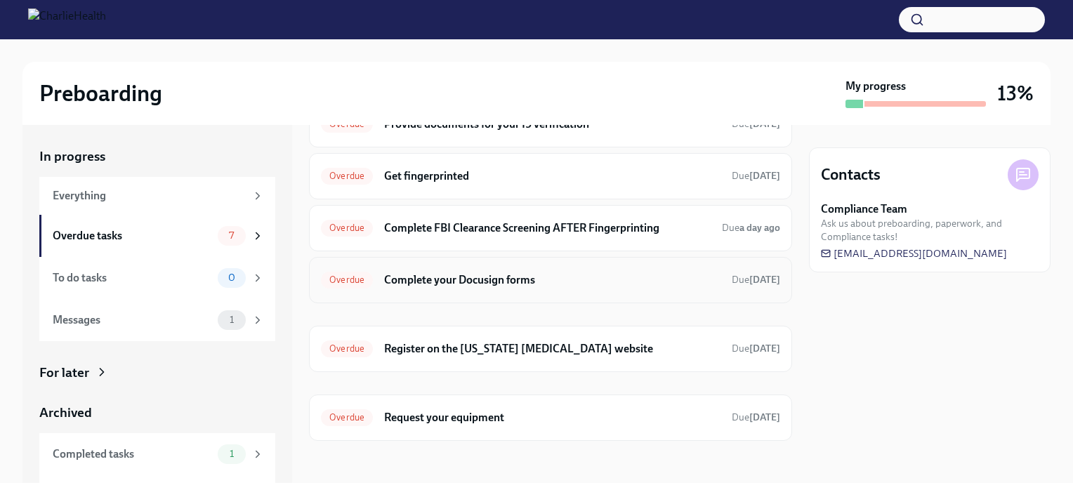
click at [416, 284] on h6 "Complete your Docusign forms" at bounding box center [552, 279] width 336 height 15
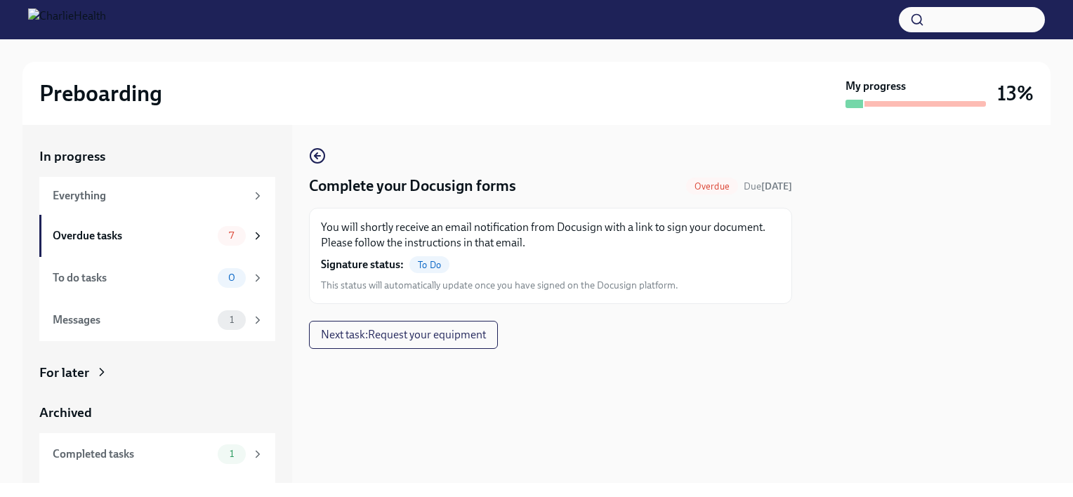
click at [433, 256] on div "To Do" at bounding box center [429, 264] width 40 height 17
click at [220, 237] on span "7" at bounding box center [231, 235] width 22 height 11
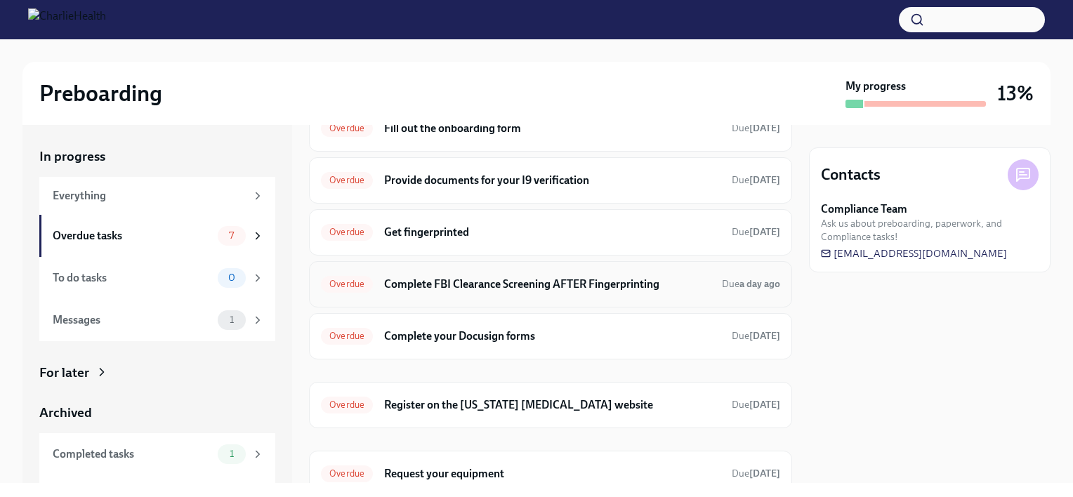
scroll to position [73, 0]
click at [409, 241] on div "Overdue Get fingerprinted Due [DATE]" at bounding box center [550, 231] width 483 height 46
click at [398, 229] on h6 "Get fingerprinted" at bounding box center [552, 230] width 336 height 15
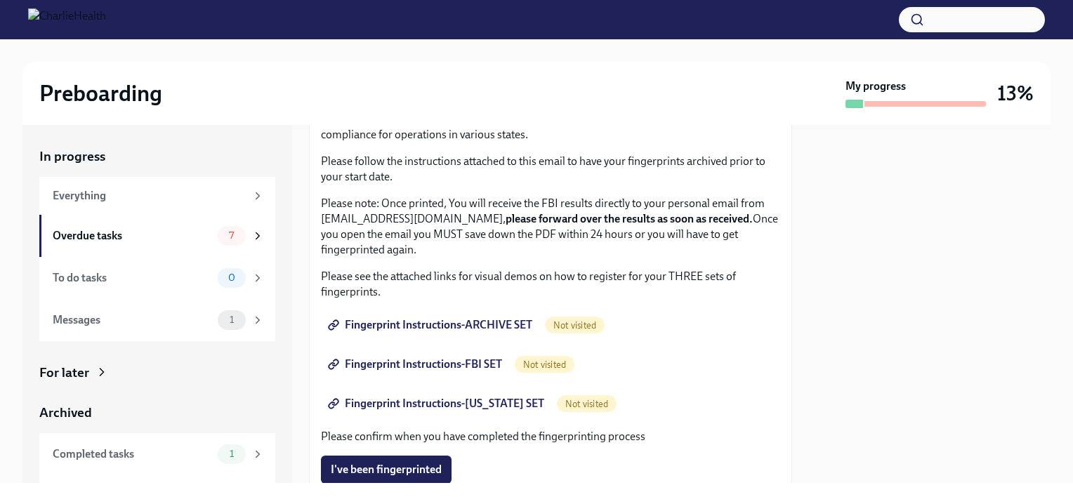
scroll to position [110, 0]
click at [500, 325] on span "Fingerprint Instructions-ARCHIVE SET" at bounding box center [432, 324] width 202 height 14
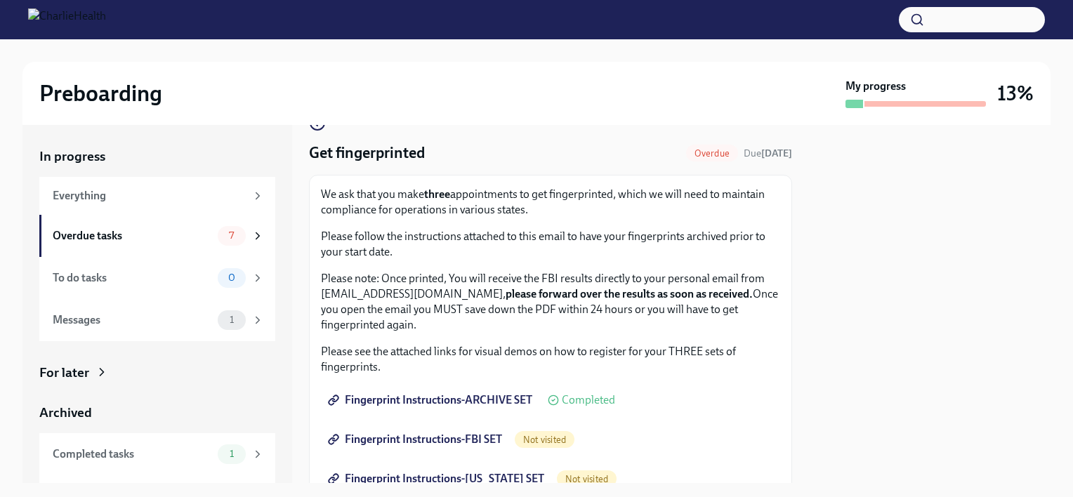
scroll to position [34, 0]
